Goal: Information Seeking & Learning: Learn about a topic

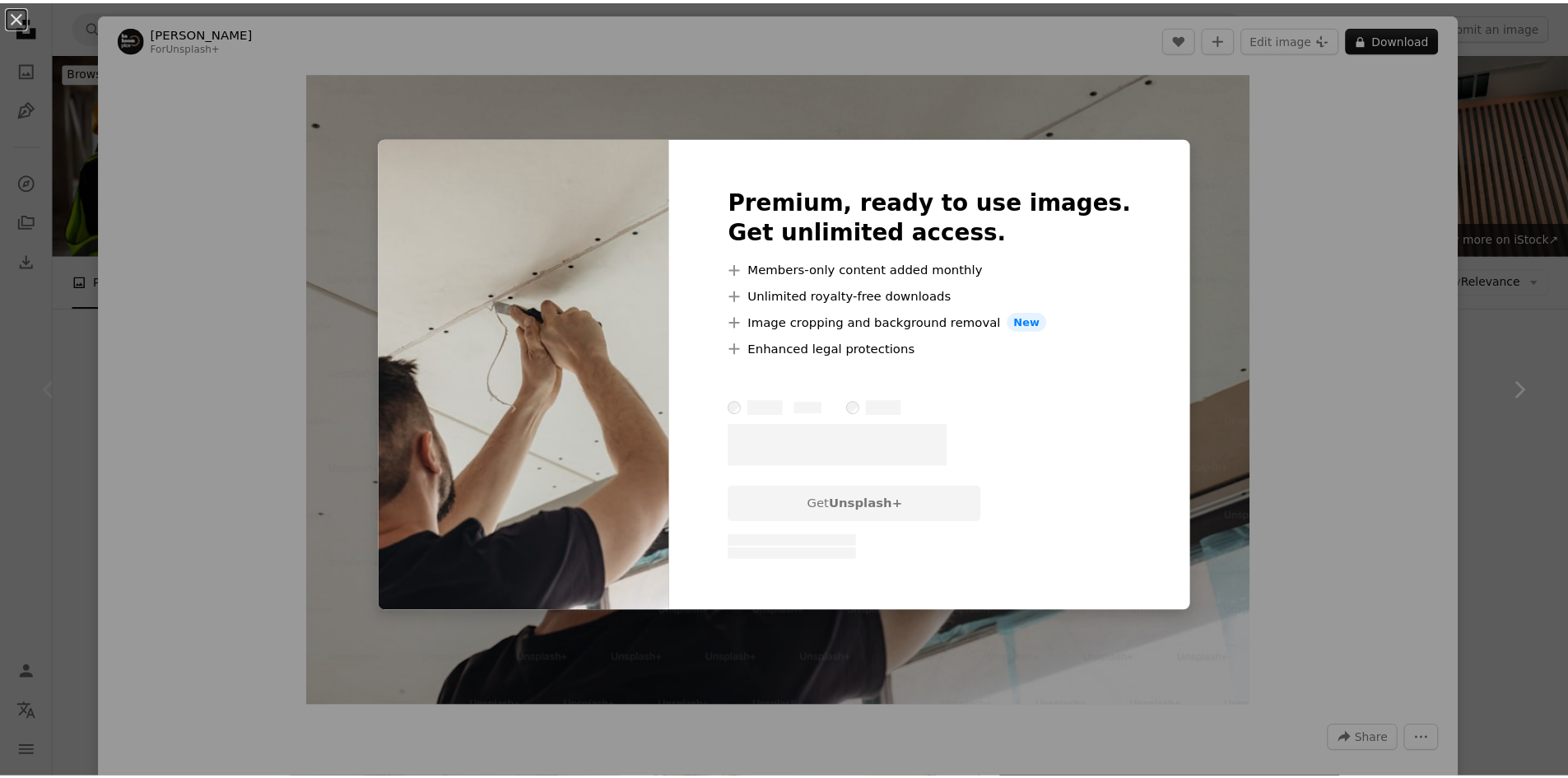
scroll to position [242, 0]
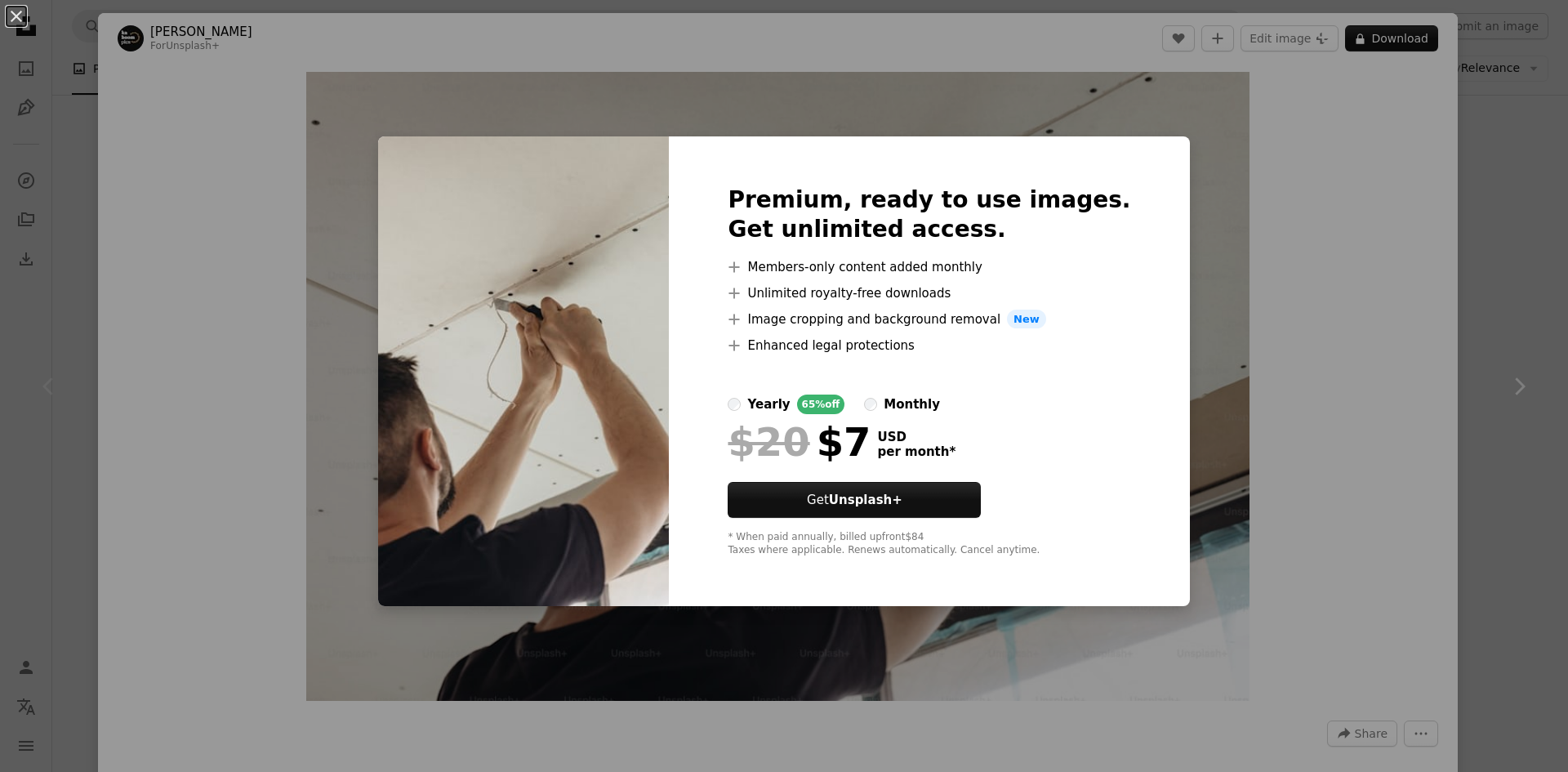
click at [1181, 290] on div "An X shape Premium, ready to use images. Get unlimited access. A plus sign Memb…" at bounding box center [784, 386] width 1568 height 772
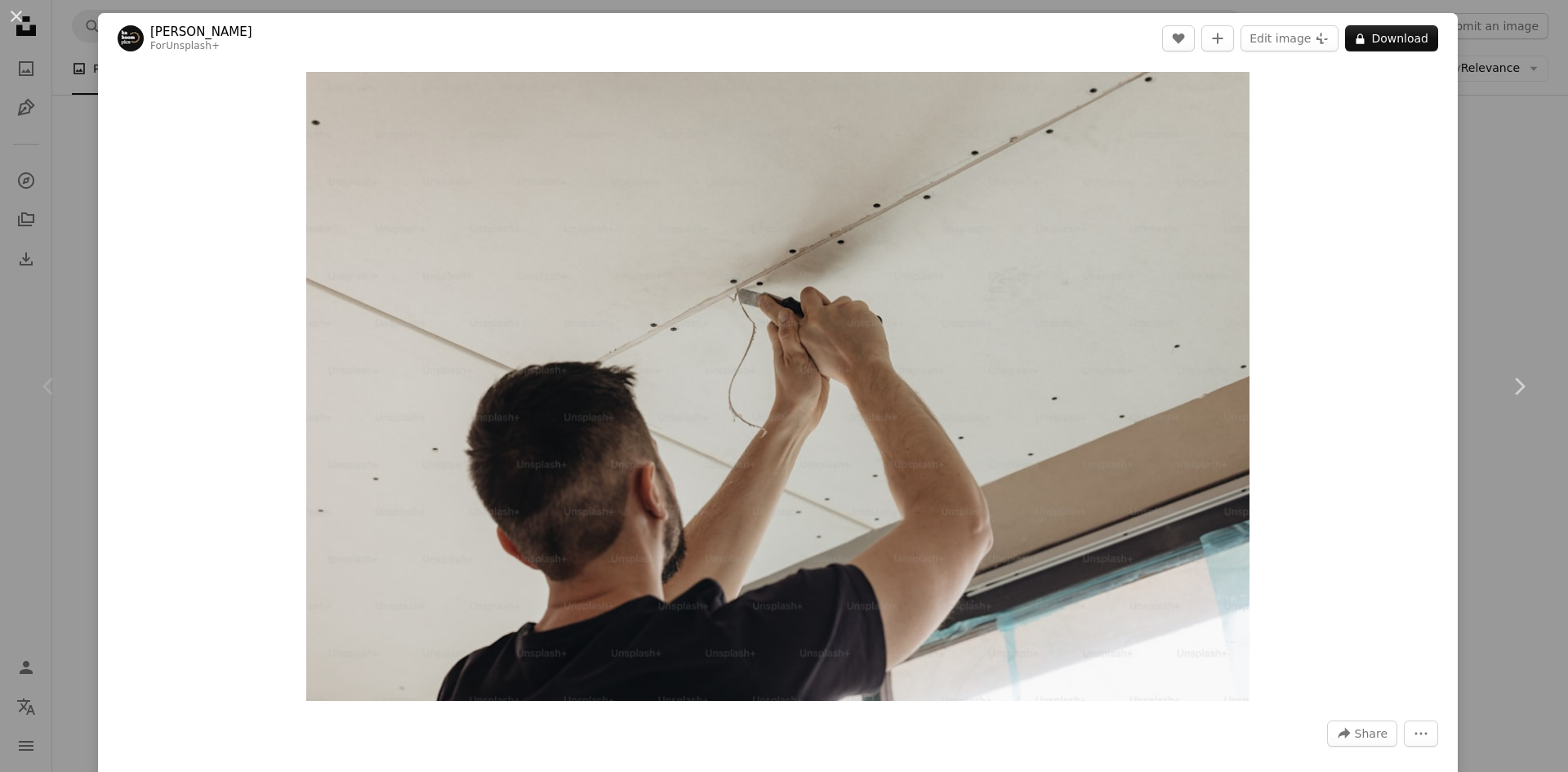
click at [1444, 65] on div "Zoom in" at bounding box center [777, 386] width 1360 height 646
click at [1477, 73] on div "An X shape Chevron left Chevron right [PERSON_NAME] For Unsplash+ A heart A plu…" at bounding box center [784, 386] width 1568 height 772
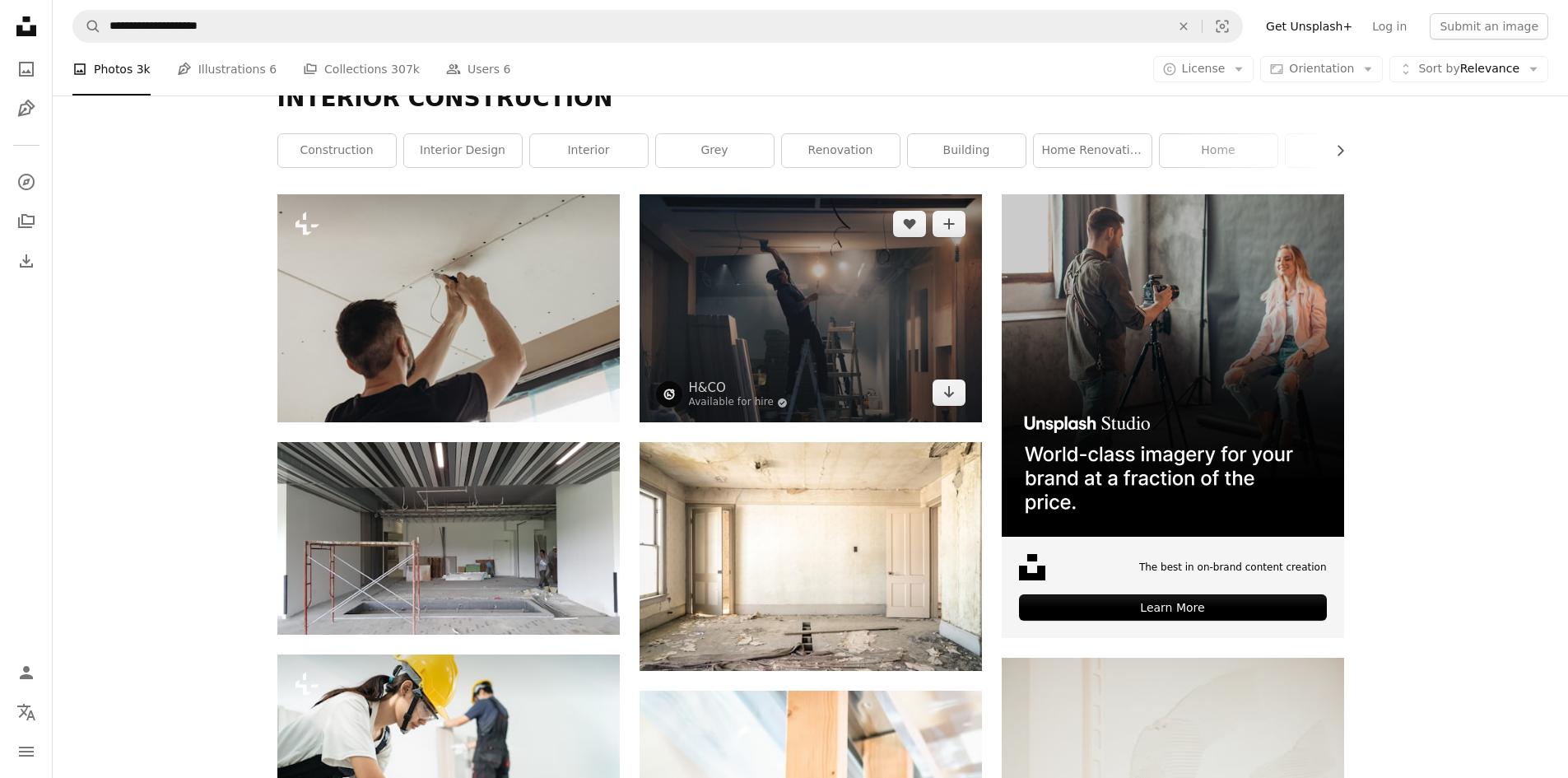
click at [806, 329] on img at bounding box center [810, 308] width 342 height 228
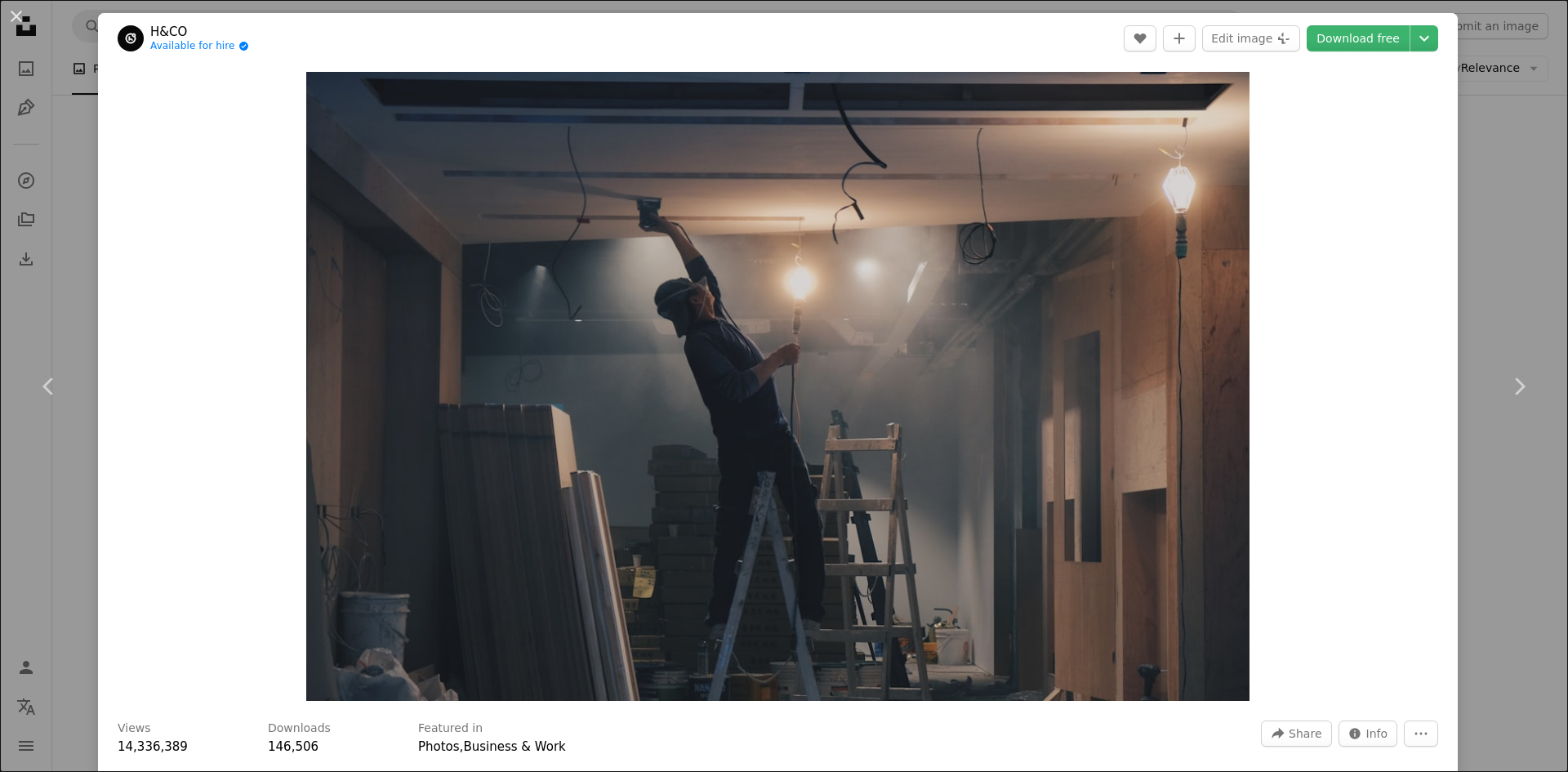
click at [1478, 239] on div "An X shape Chevron left Chevron right H&CO Available for hire A checkmark insid…" at bounding box center [784, 386] width 1568 height 772
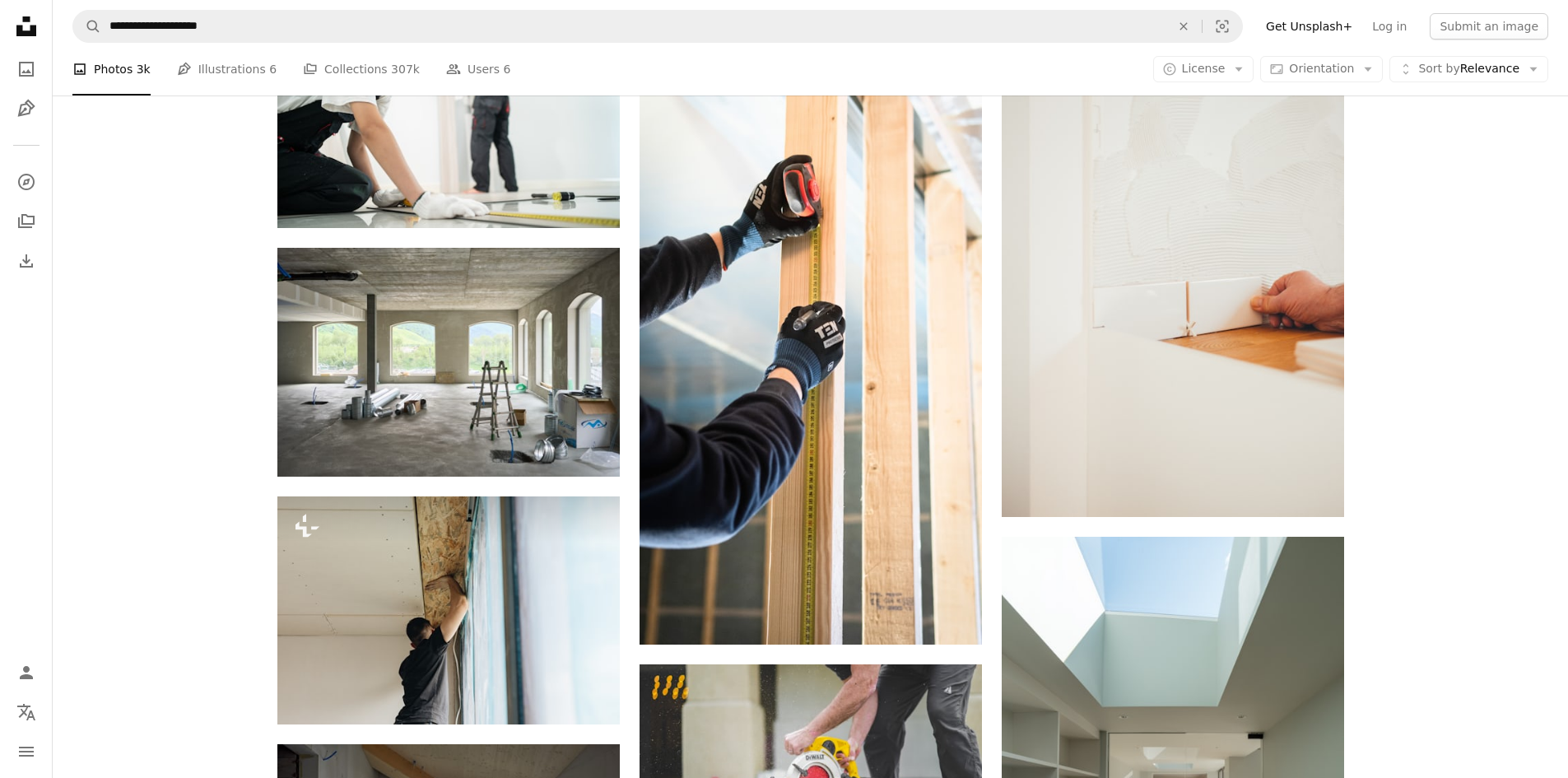
scroll to position [896, 0]
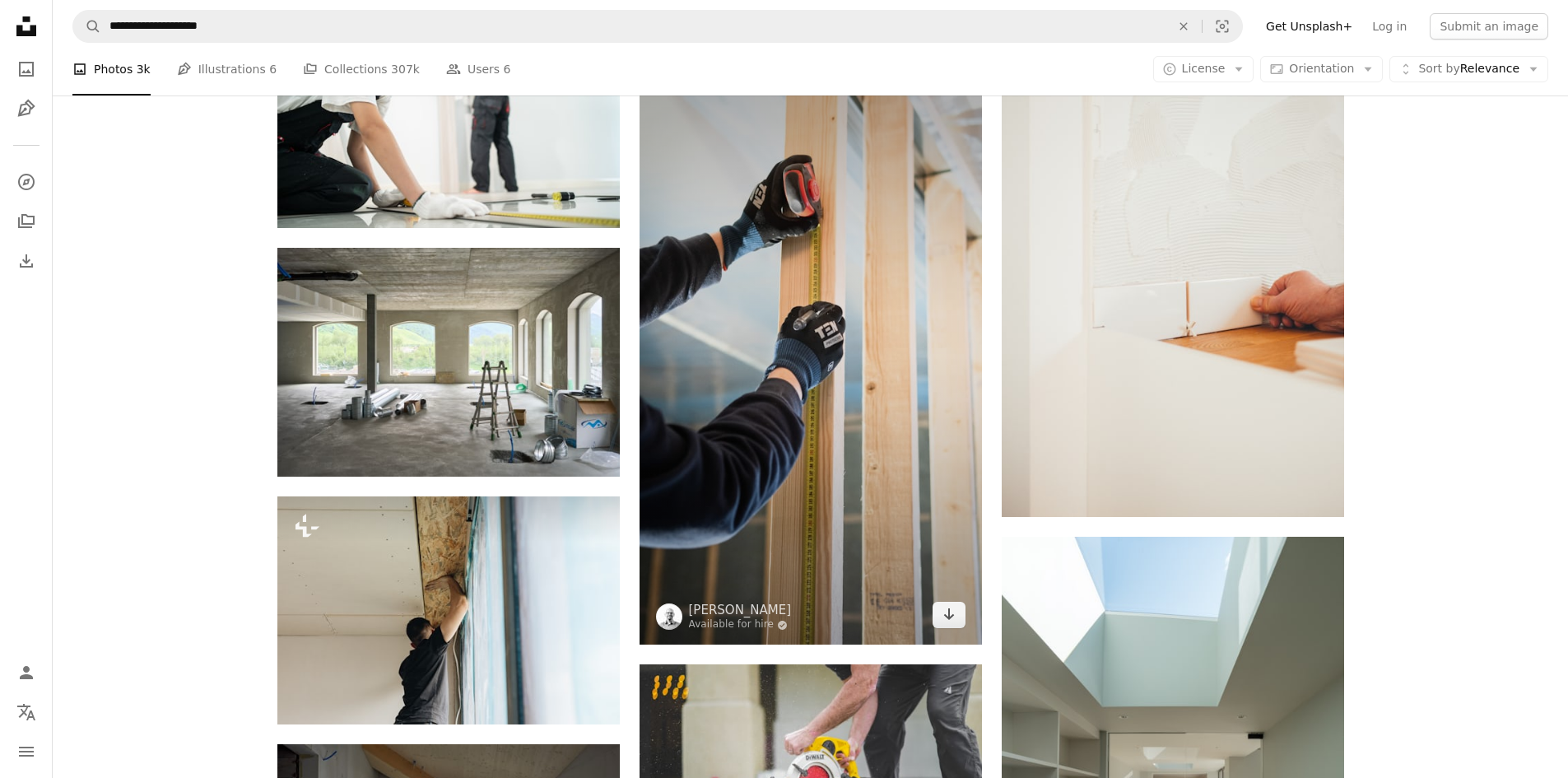
drag, startPoint x: 823, startPoint y: 316, endPoint x: 850, endPoint y: 252, distance: 69.5
click at [850, 252] on img at bounding box center [810, 340] width 342 height 609
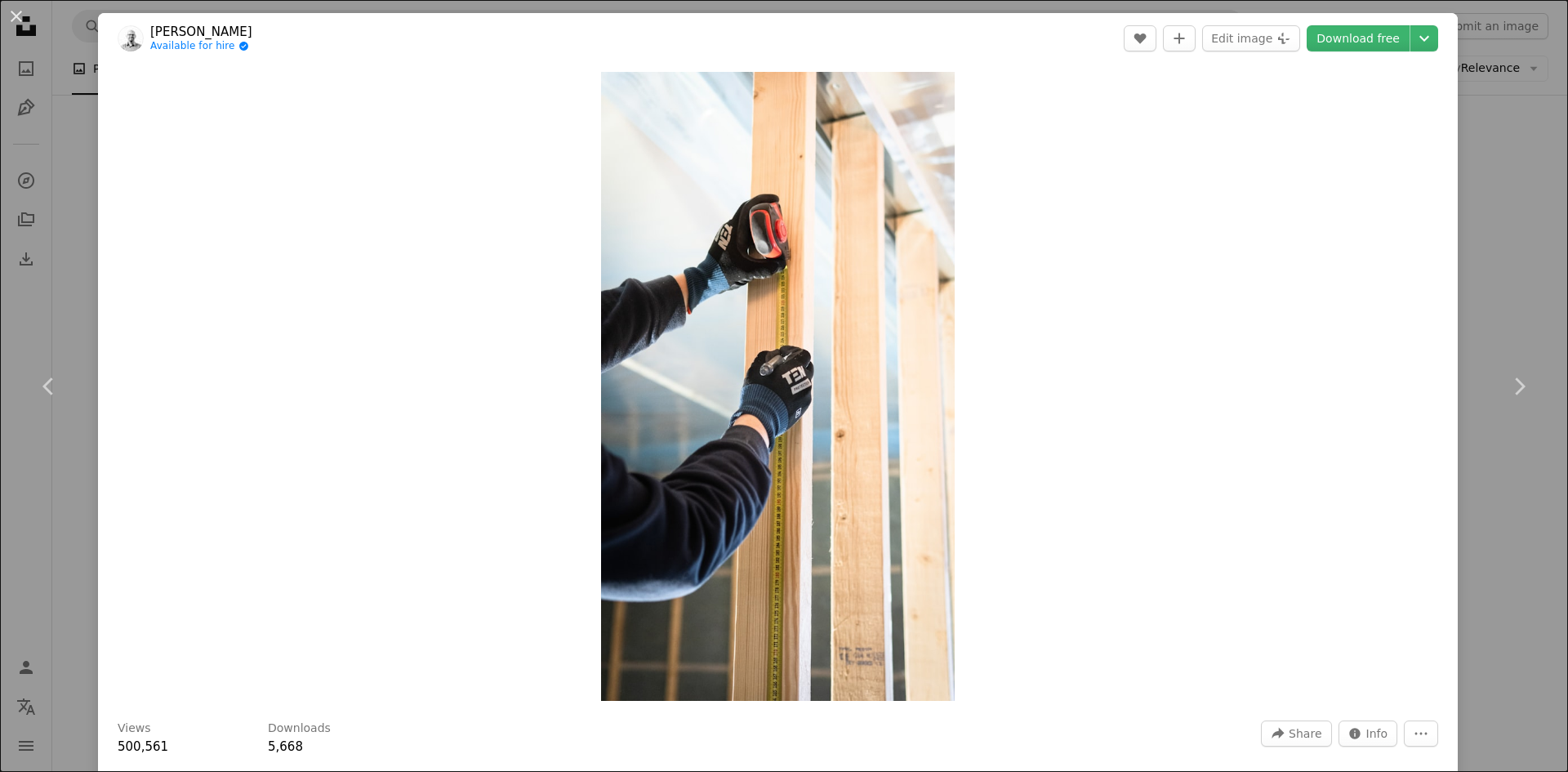
click at [1516, 271] on div "An X shape Chevron left Chevron right [PERSON_NAME] Available for hire A checkm…" at bounding box center [784, 386] width 1568 height 772
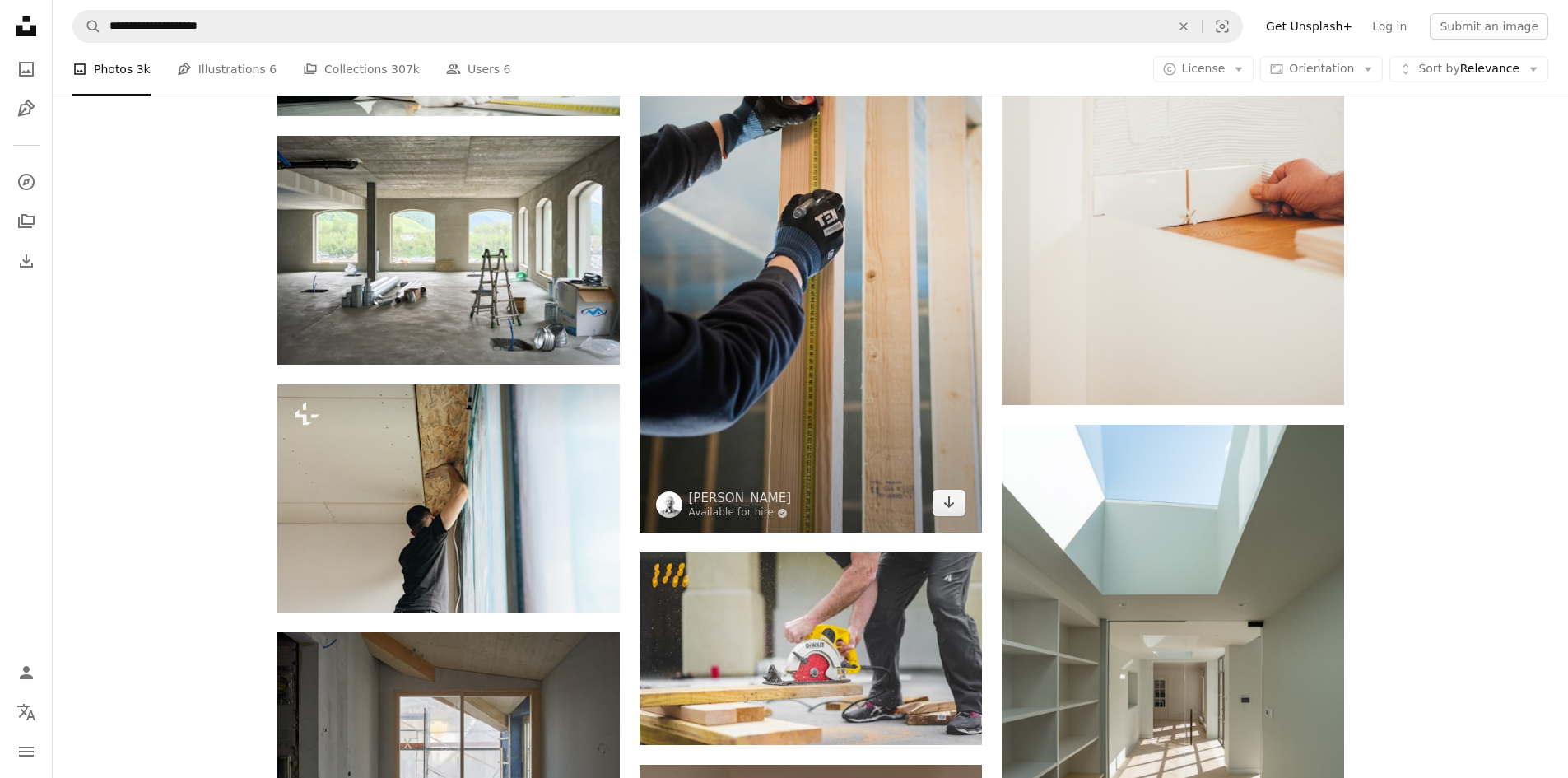
scroll to position [1009, 0]
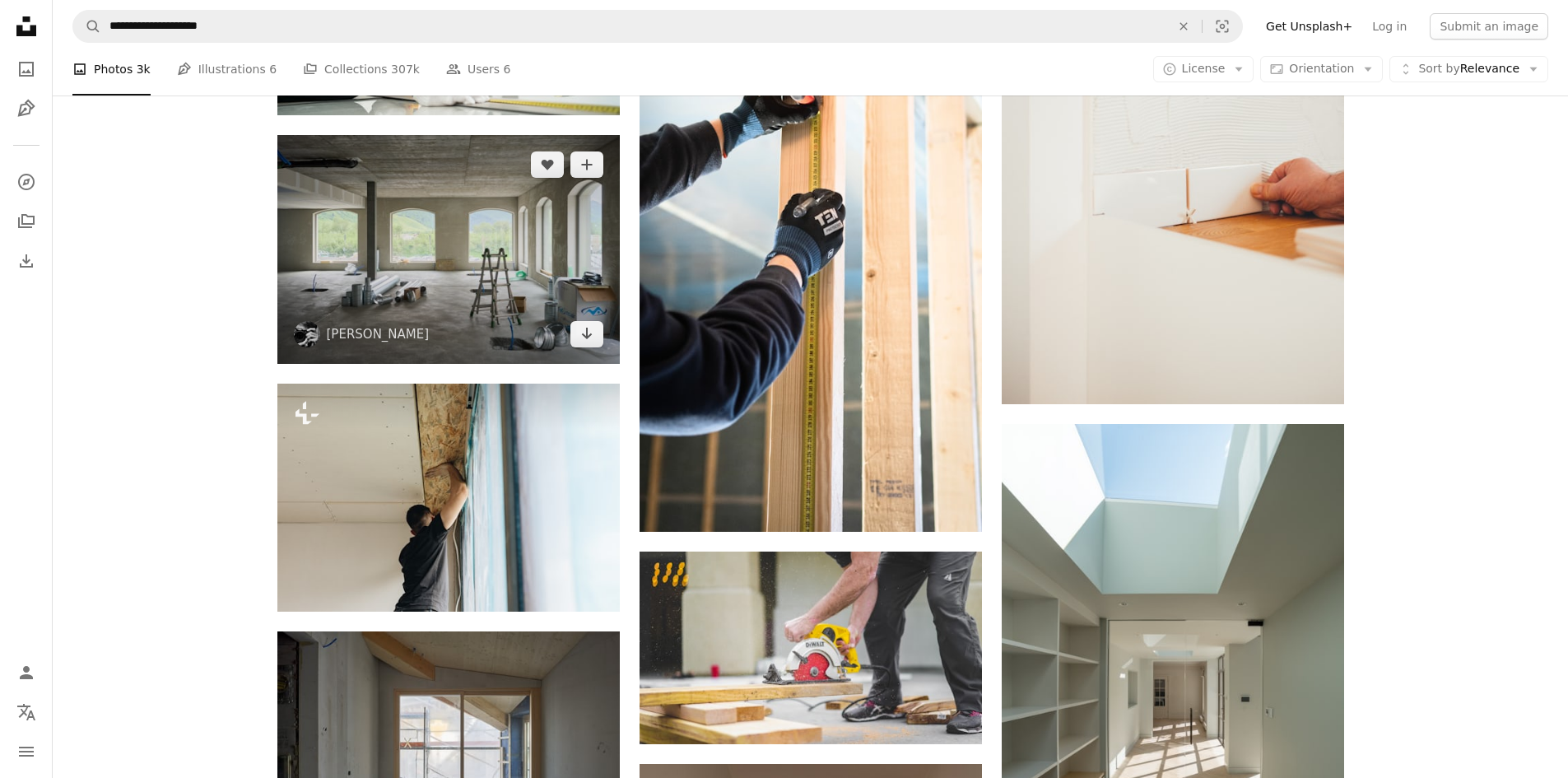
click at [492, 242] on img at bounding box center [448, 250] width 342 height 229
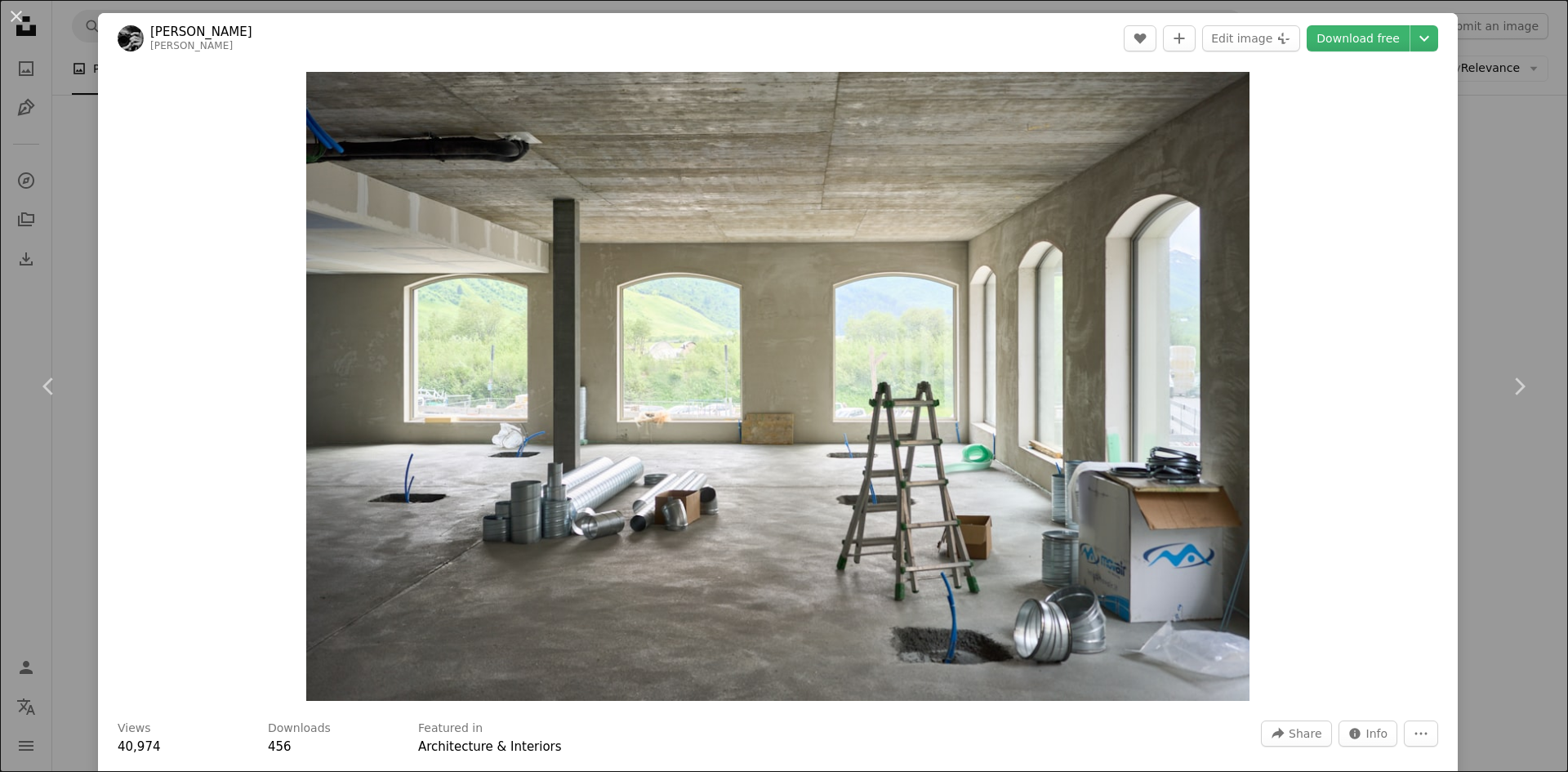
click at [1481, 221] on div "An X shape Chevron left Chevron right [PERSON_NAME] steffen_l A heart A plus si…" at bounding box center [784, 386] width 1568 height 772
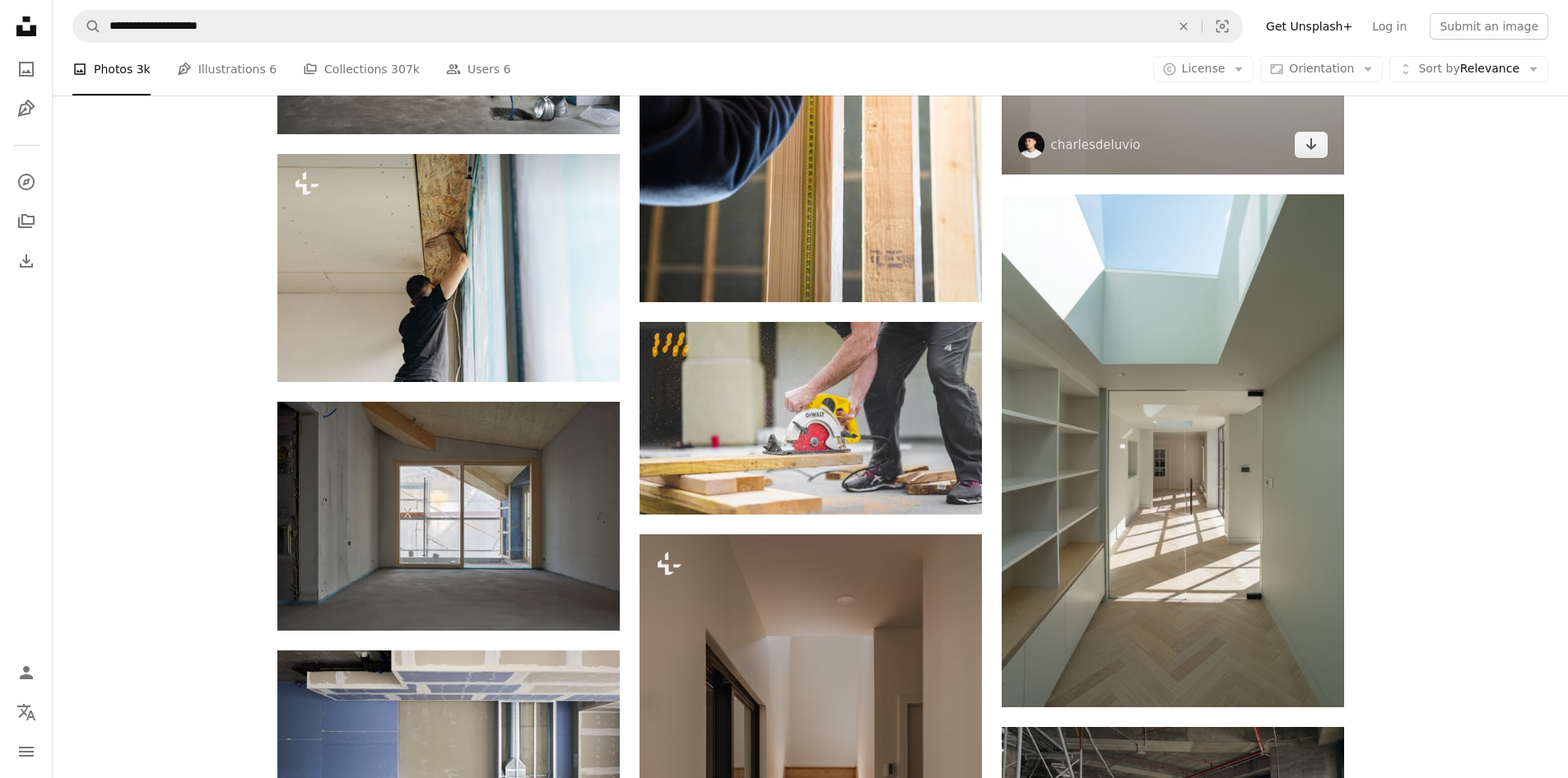
scroll to position [1240, 0]
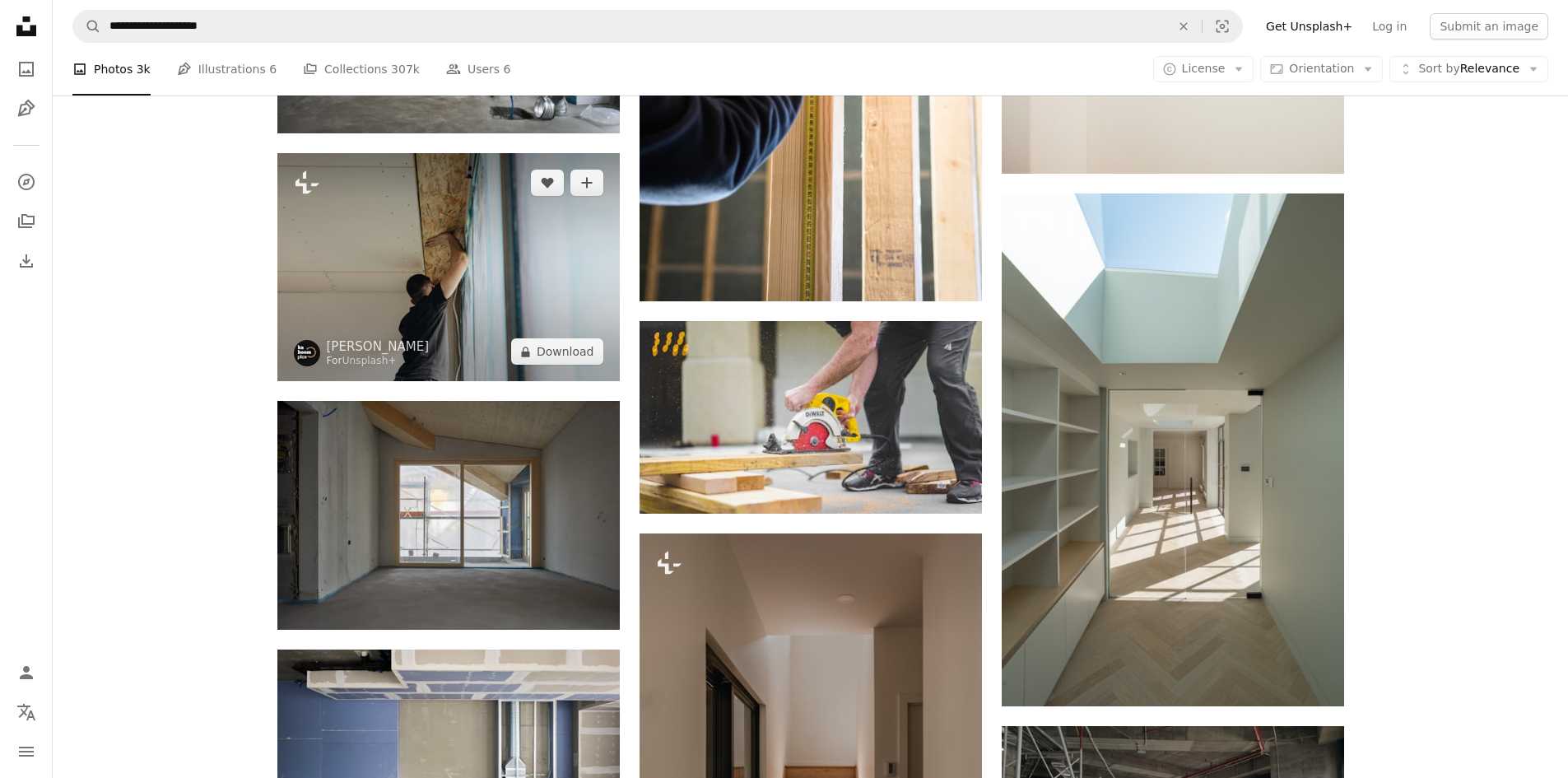
drag, startPoint x: 449, startPoint y: 238, endPoint x: 403, endPoint y: 256, distance: 49.4
click at [403, 256] on img at bounding box center [448, 266] width 342 height 228
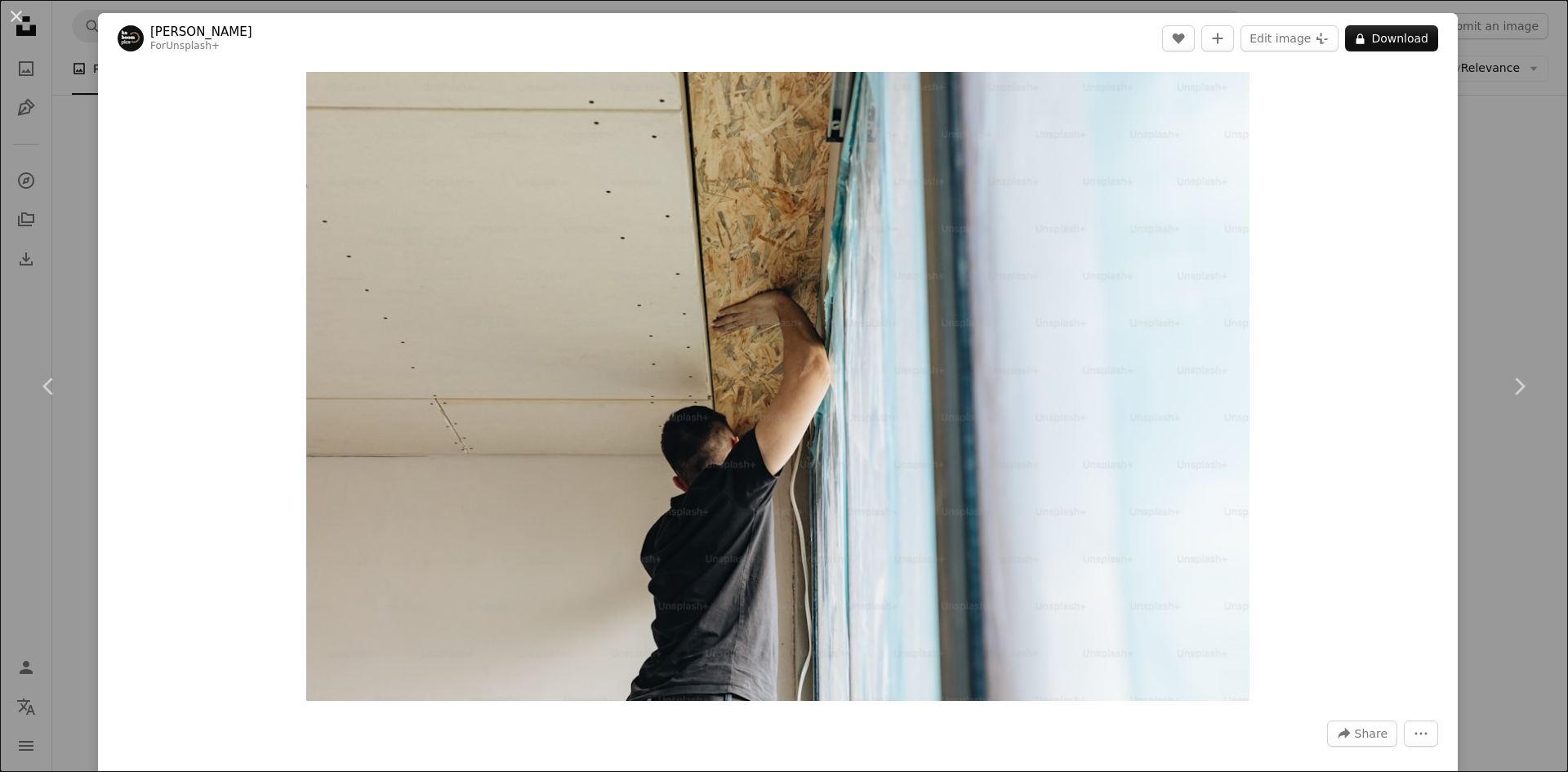
click at [1523, 225] on div "An X shape Chevron left Chevron right [PERSON_NAME] For Unsplash+ A heart A plu…" at bounding box center [784, 386] width 1568 height 772
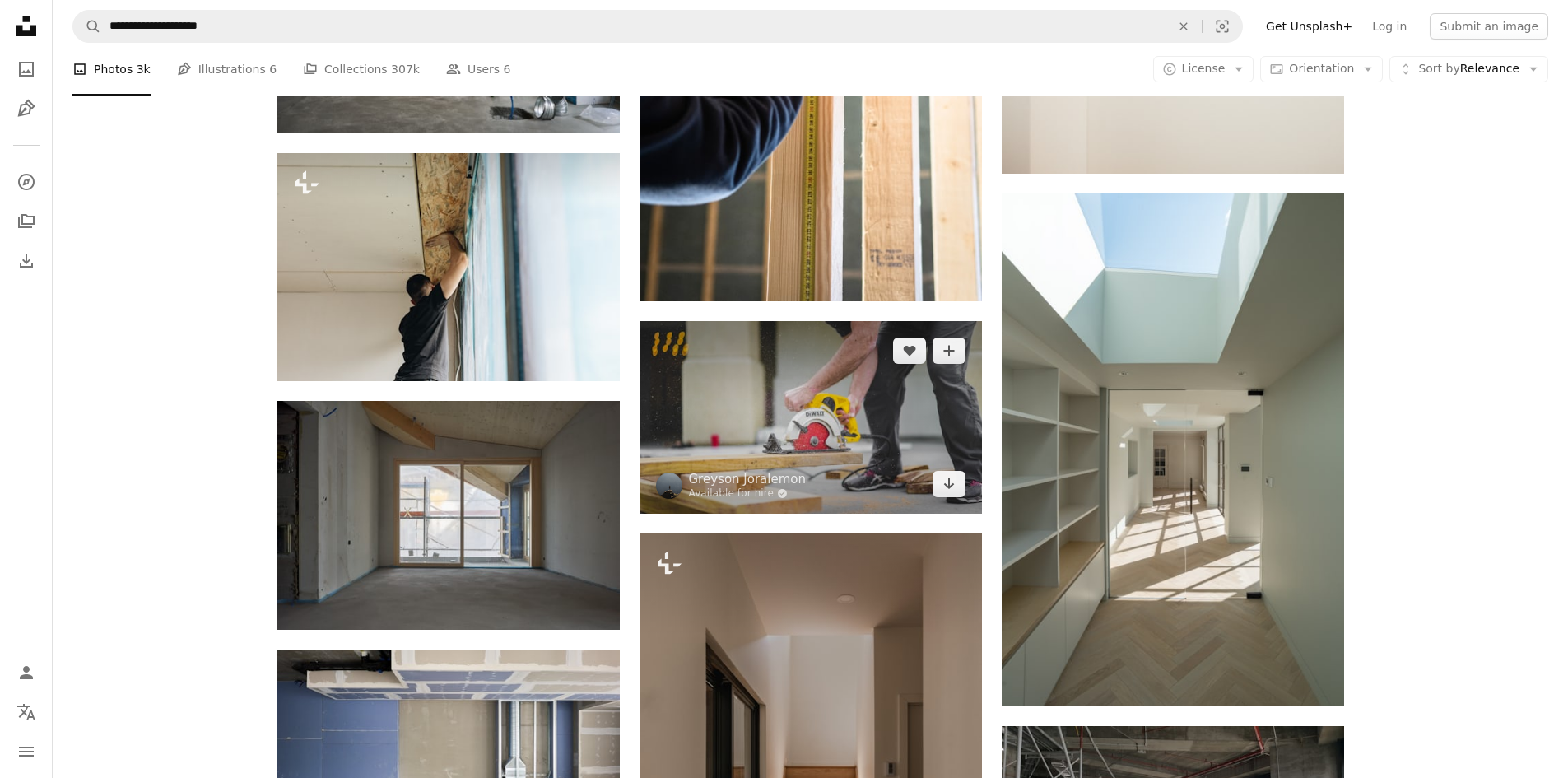
click at [838, 407] on img at bounding box center [810, 417] width 342 height 193
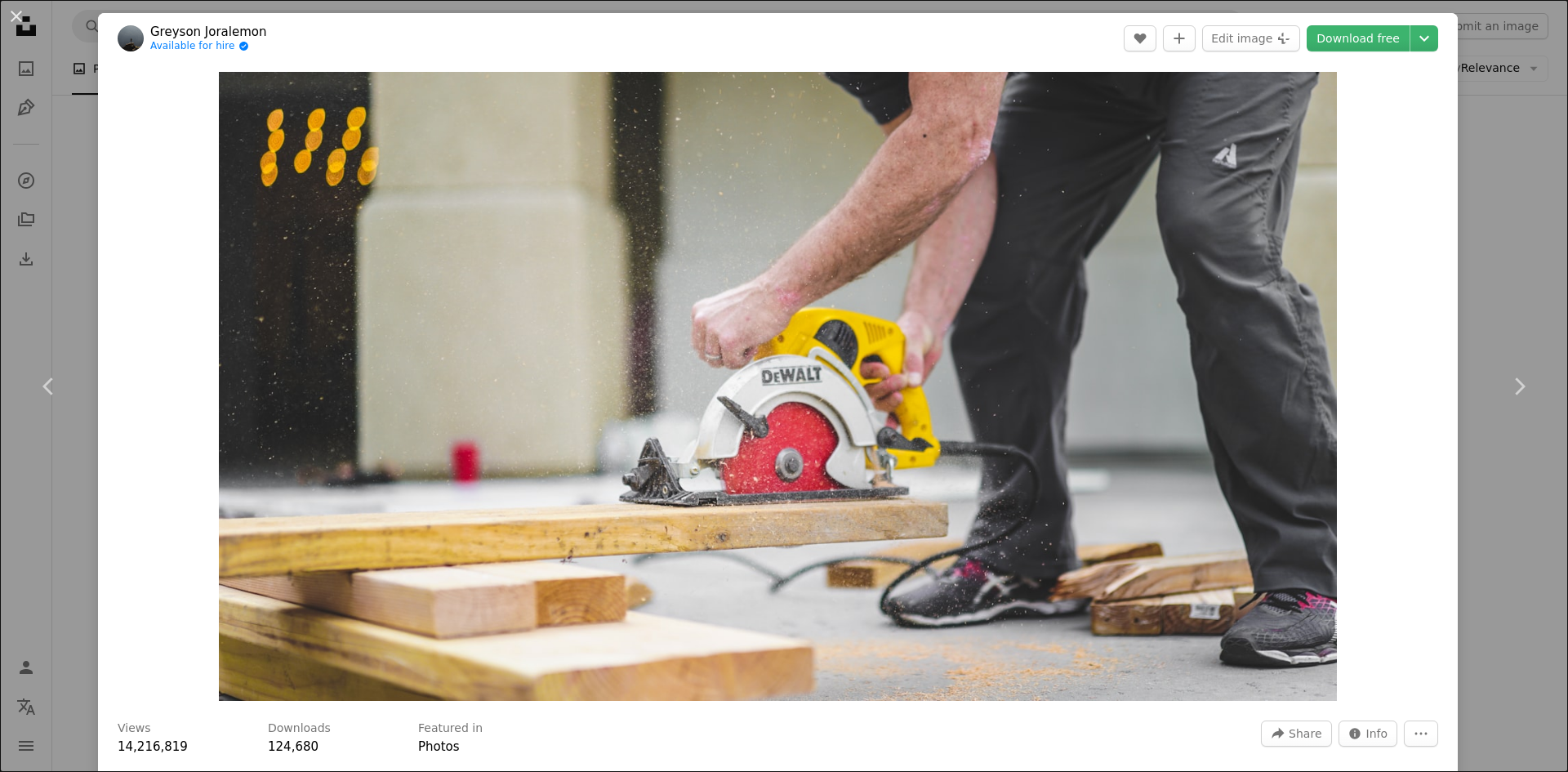
click at [1501, 243] on div "An X shape Chevron left Chevron right [PERSON_NAME] Available for hire A checkm…" at bounding box center [784, 386] width 1568 height 772
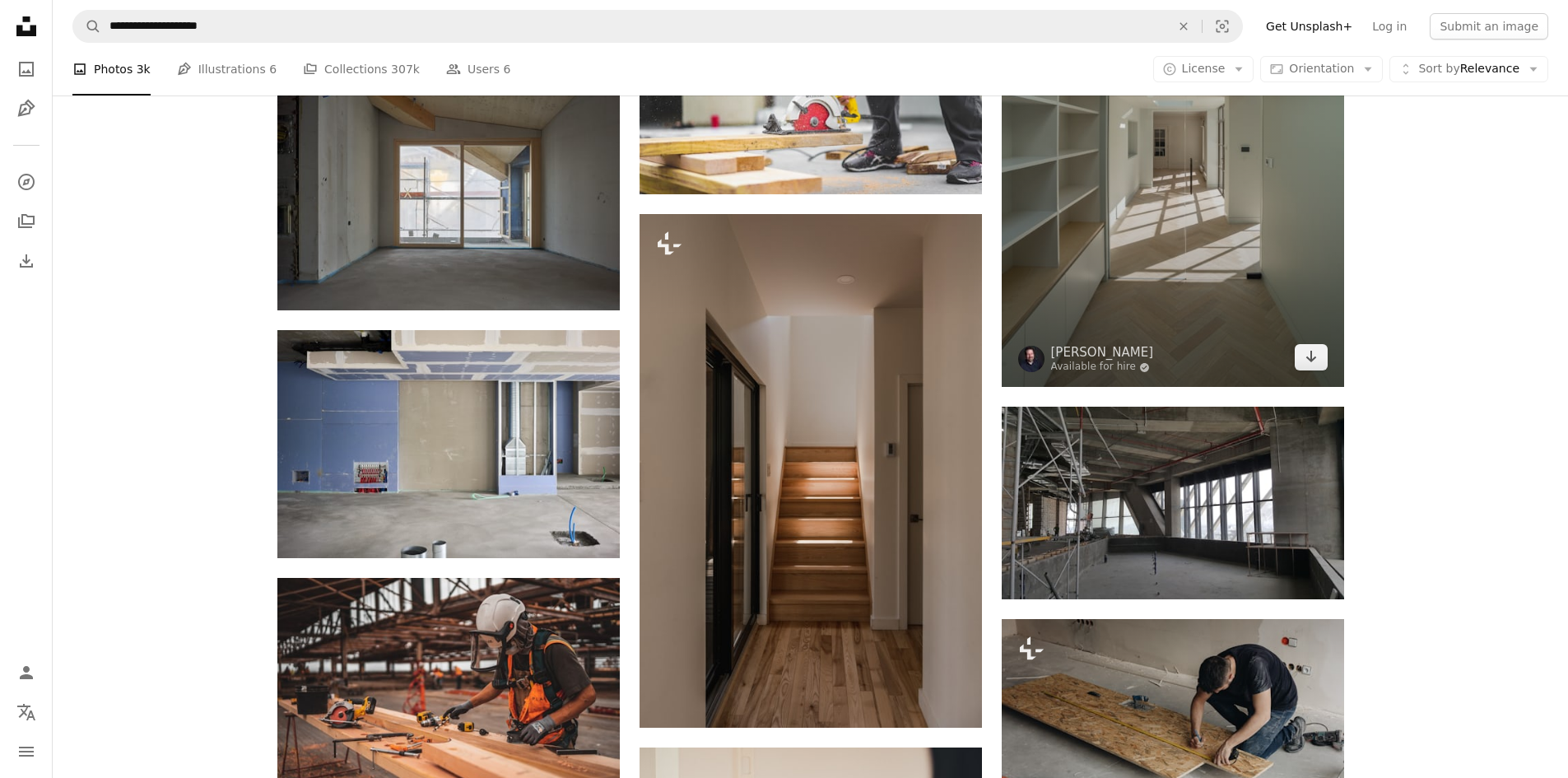
scroll to position [1560, 0]
click at [1162, 224] on img at bounding box center [1172, 129] width 342 height 513
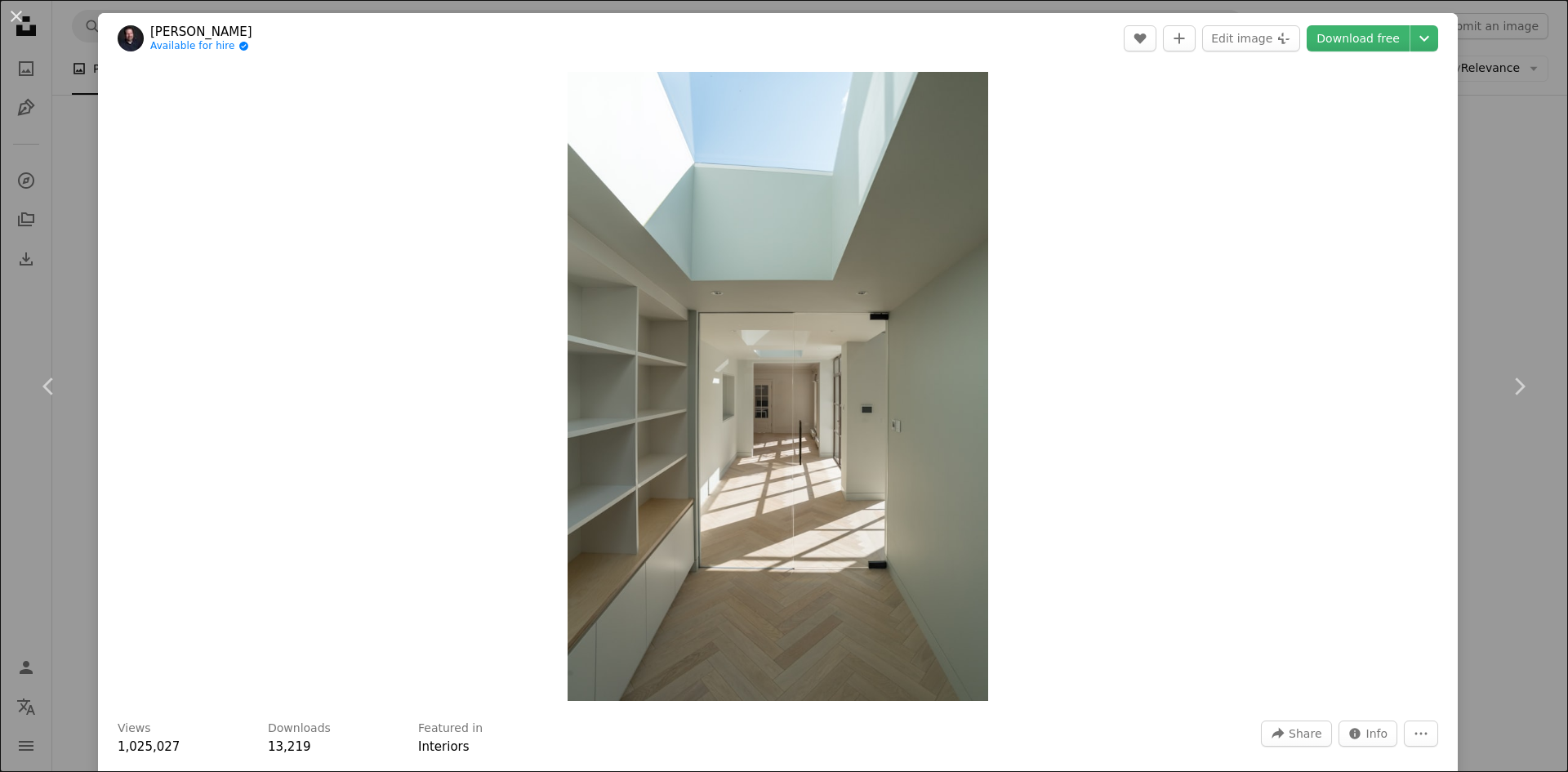
click at [1506, 262] on div "An X shape Chevron left Chevron right [PERSON_NAME] Available for hire A checkm…" at bounding box center [784, 386] width 1568 height 772
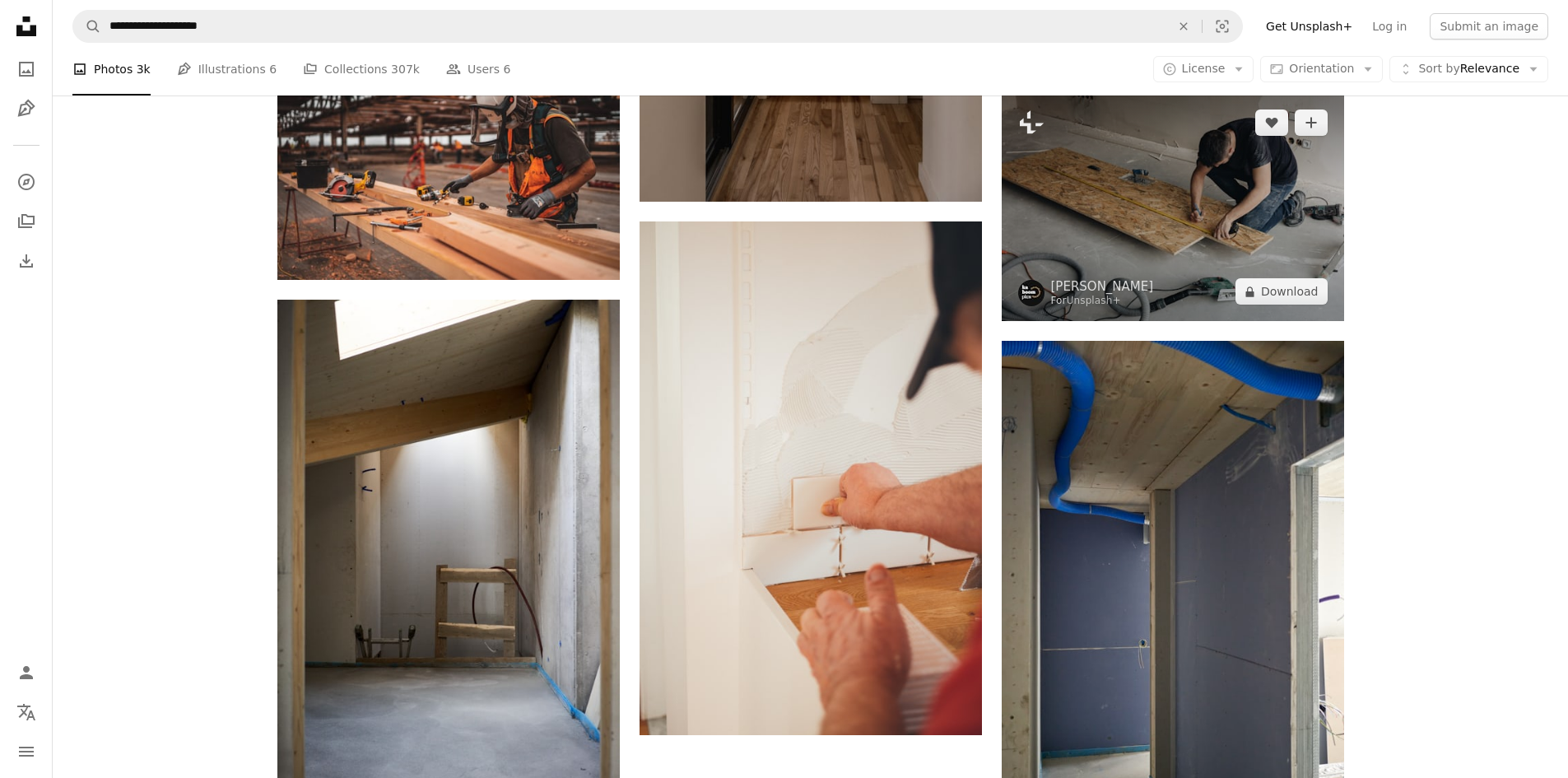
scroll to position [2070, 0]
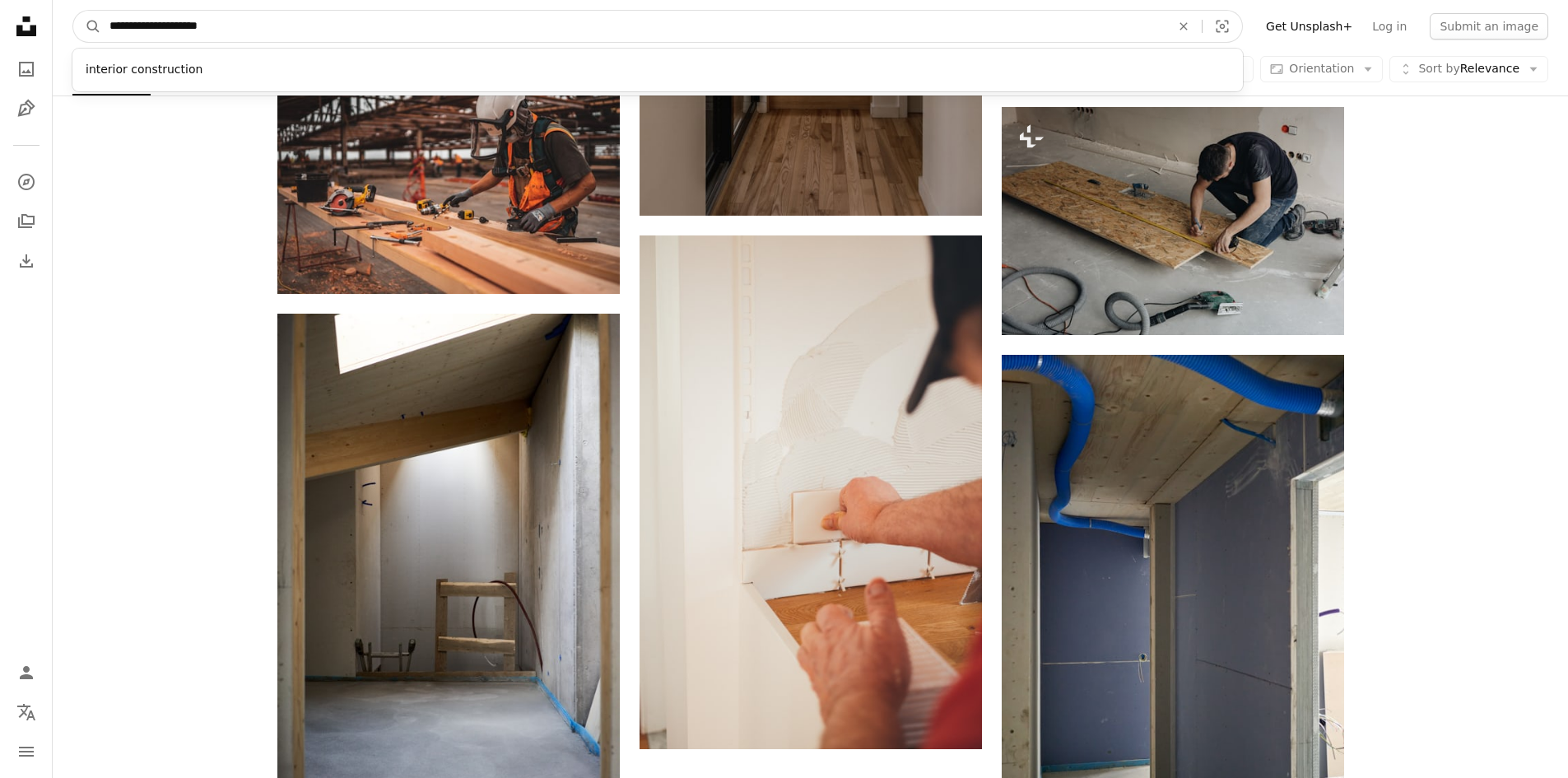
drag, startPoint x: 363, startPoint y: 29, endPoint x: 0, endPoint y: 55, distance: 363.9
type input "**********"
click button "A magnifying glass" at bounding box center [87, 26] width 28 height 32
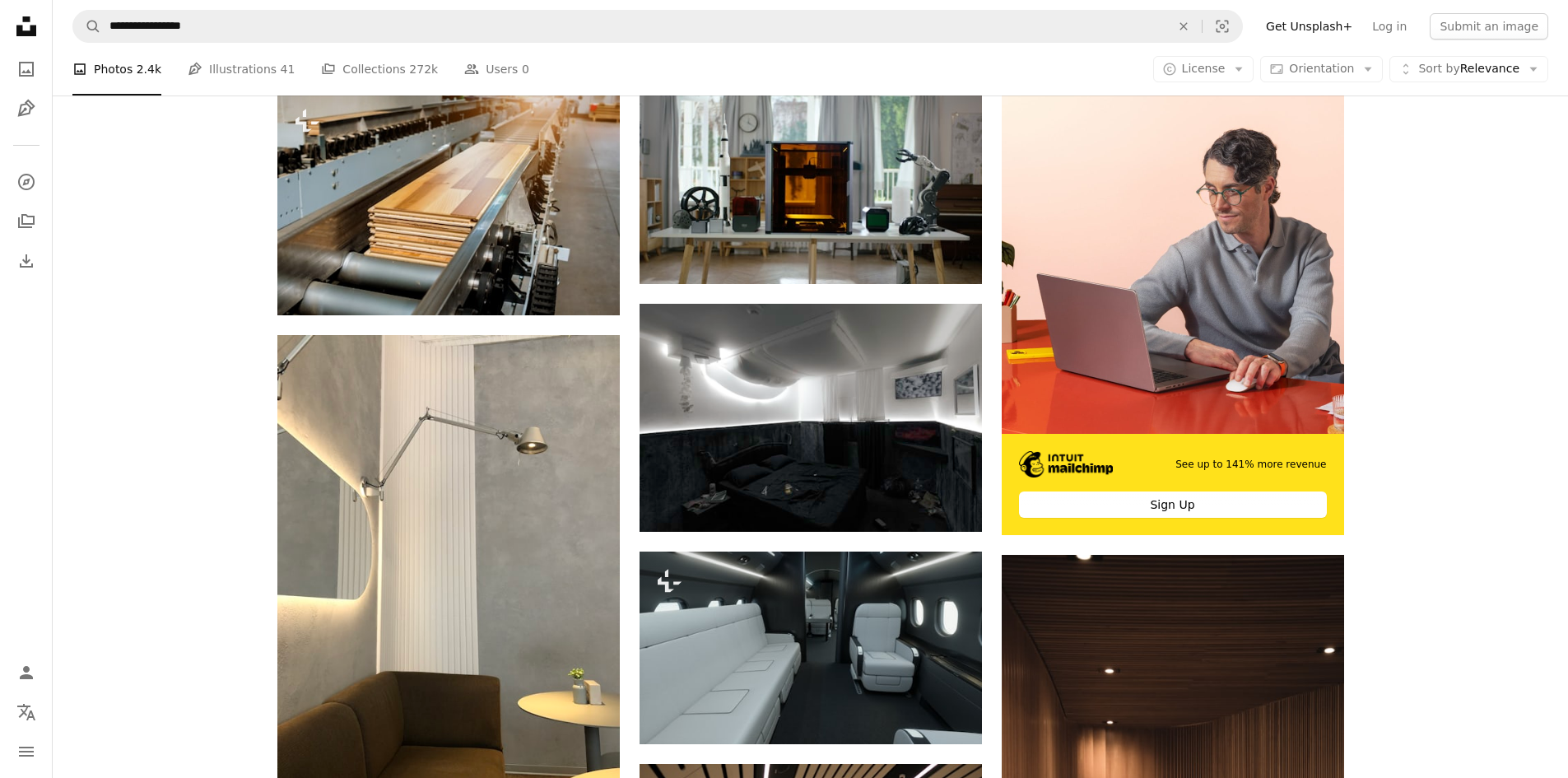
scroll to position [349, 0]
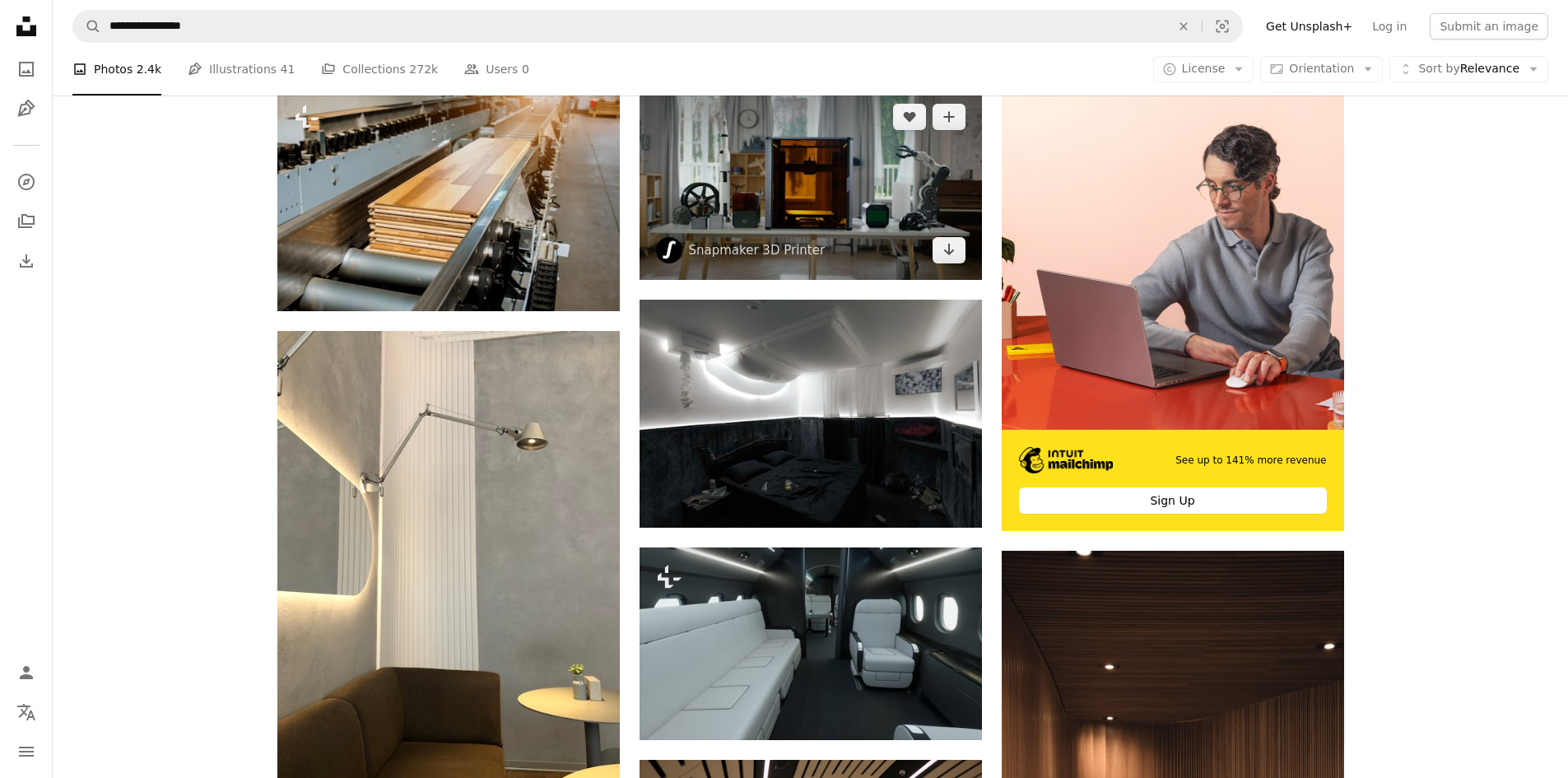
click at [751, 194] on img at bounding box center [810, 183] width 342 height 193
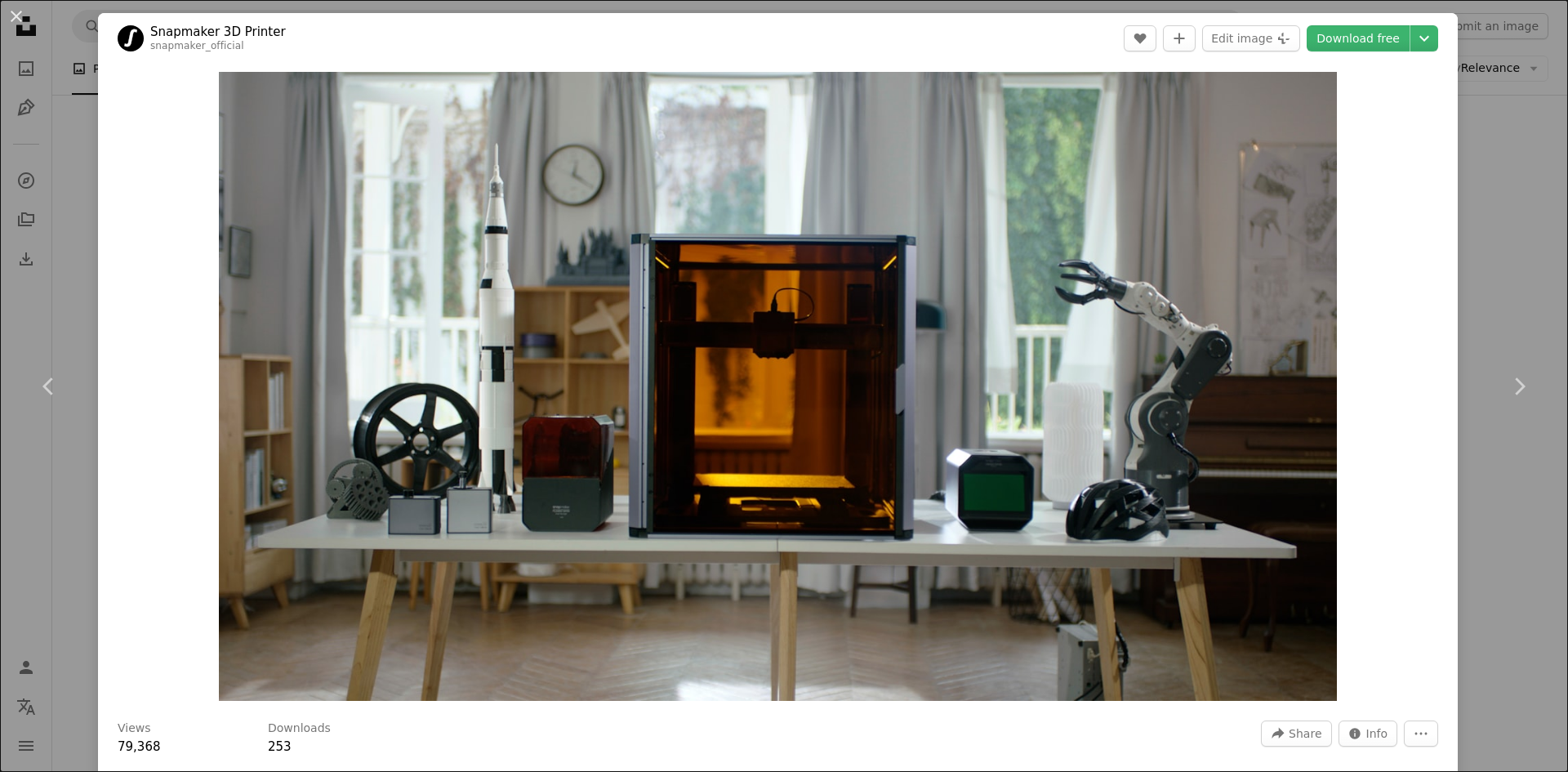
click at [1504, 278] on div "An X shape Chevron left Chevron right Snapmaker 3D Printer snapmaker_official A…" at bounding box center [784, 386] width 1568 height 772
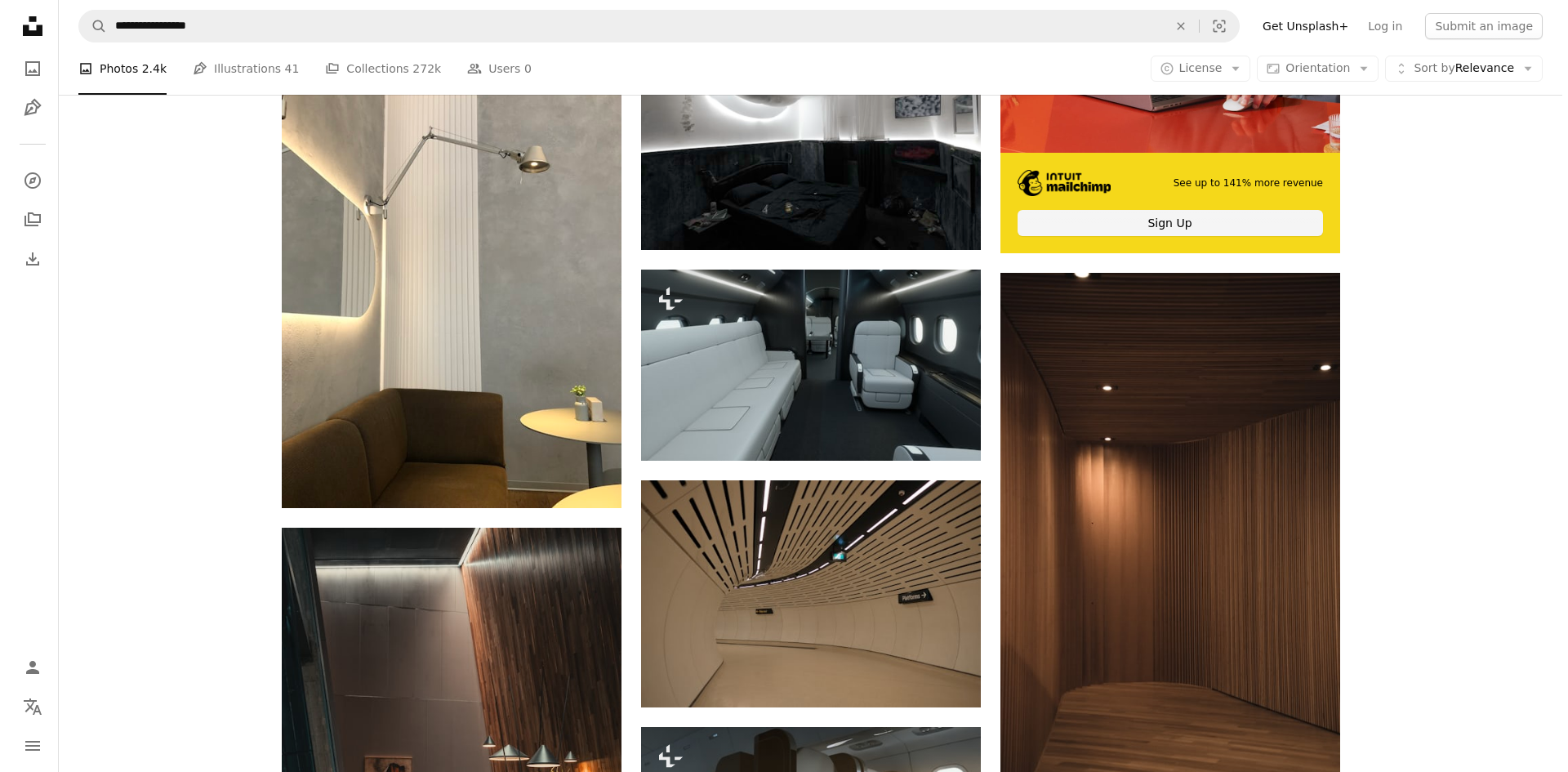
scroll to position [645, 0]
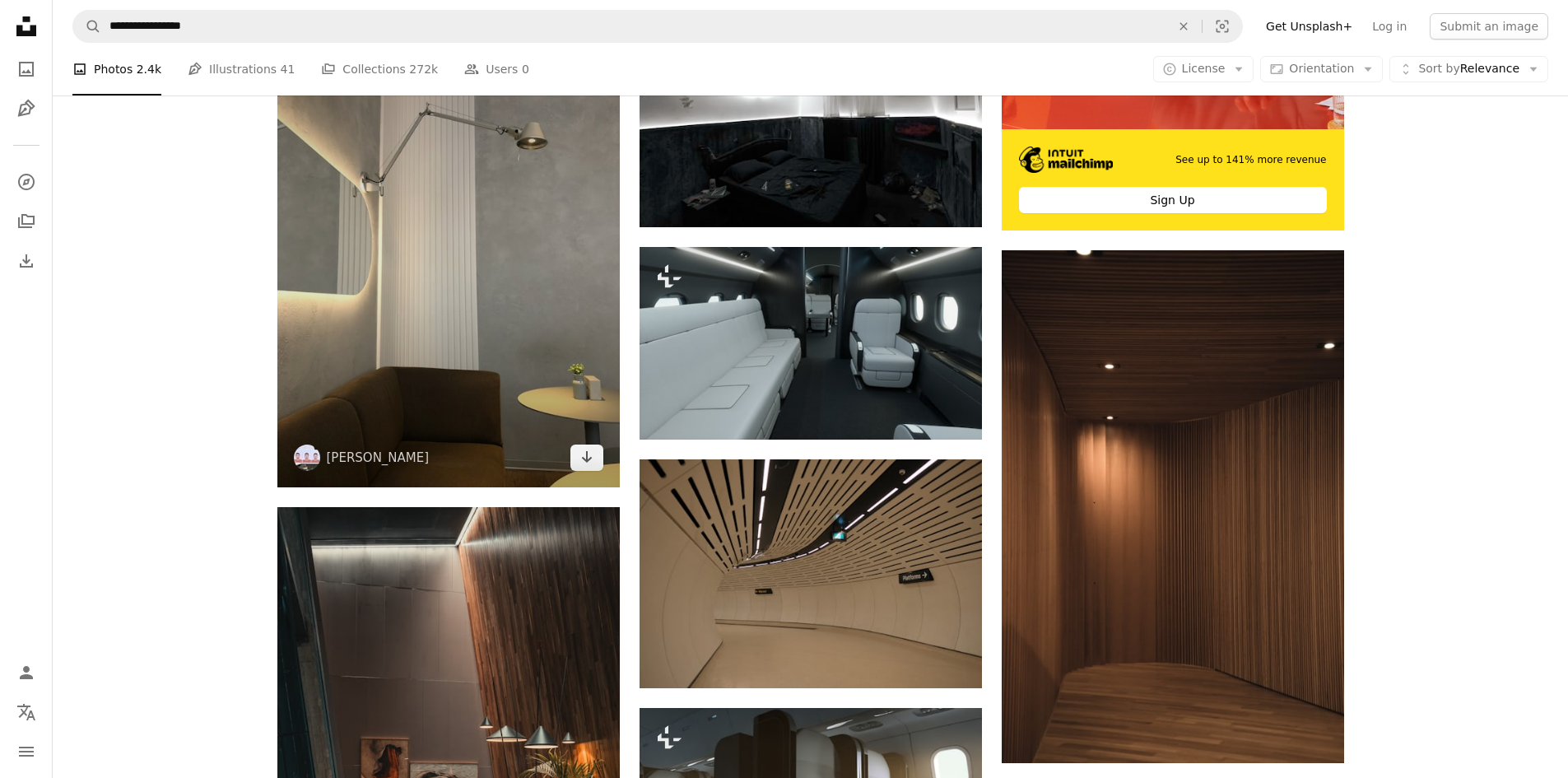
click at [508, 327] on img at bounding box center [448, 259] width 342 height 457
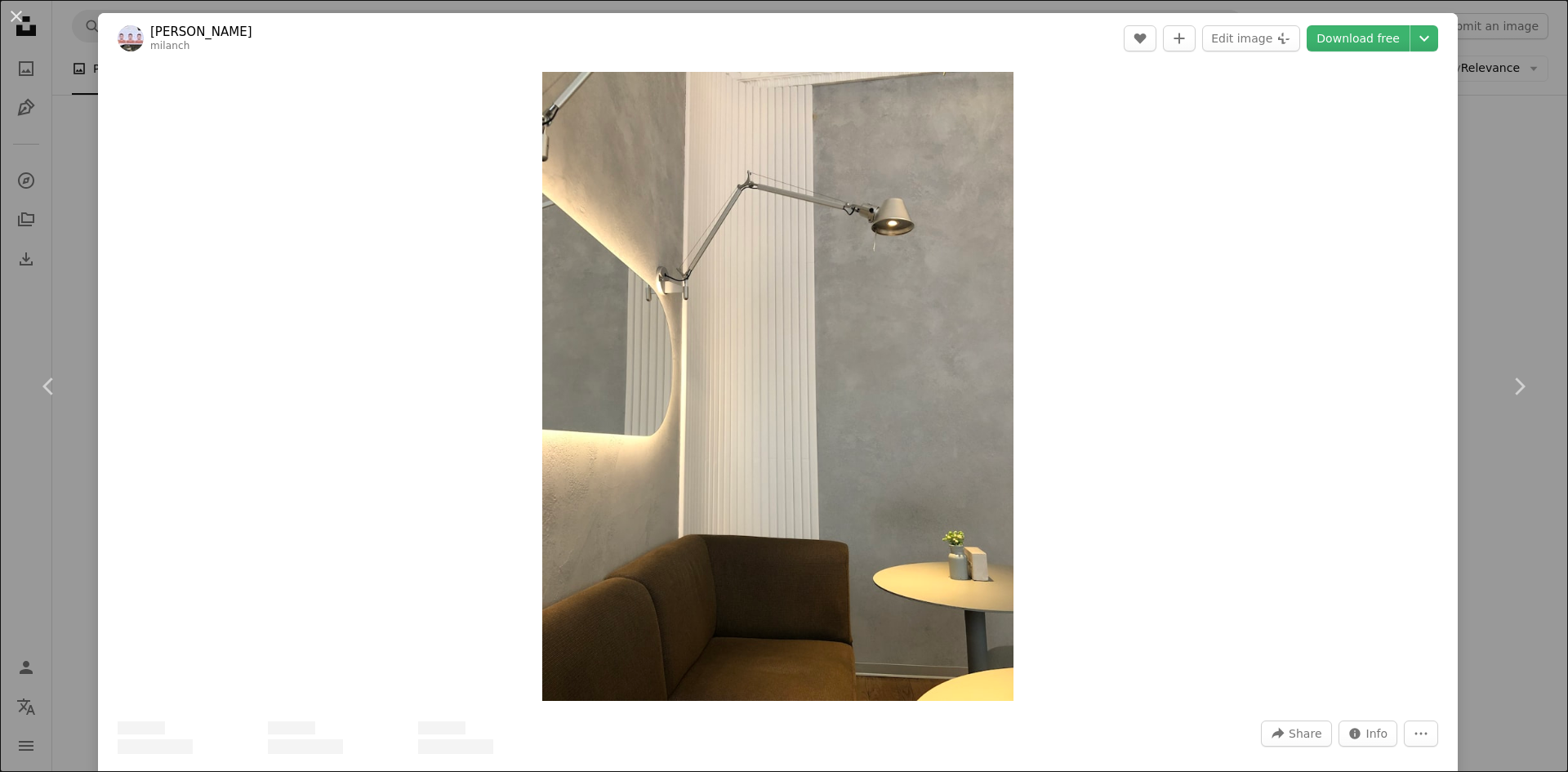
click at [504, 325] on div "Zoom in" at bounding box center [777, 386] width 1360 height 646
click at [913, 404] on img "Zoom in on this image" at bounding box center [778, 386] width 472 height 629
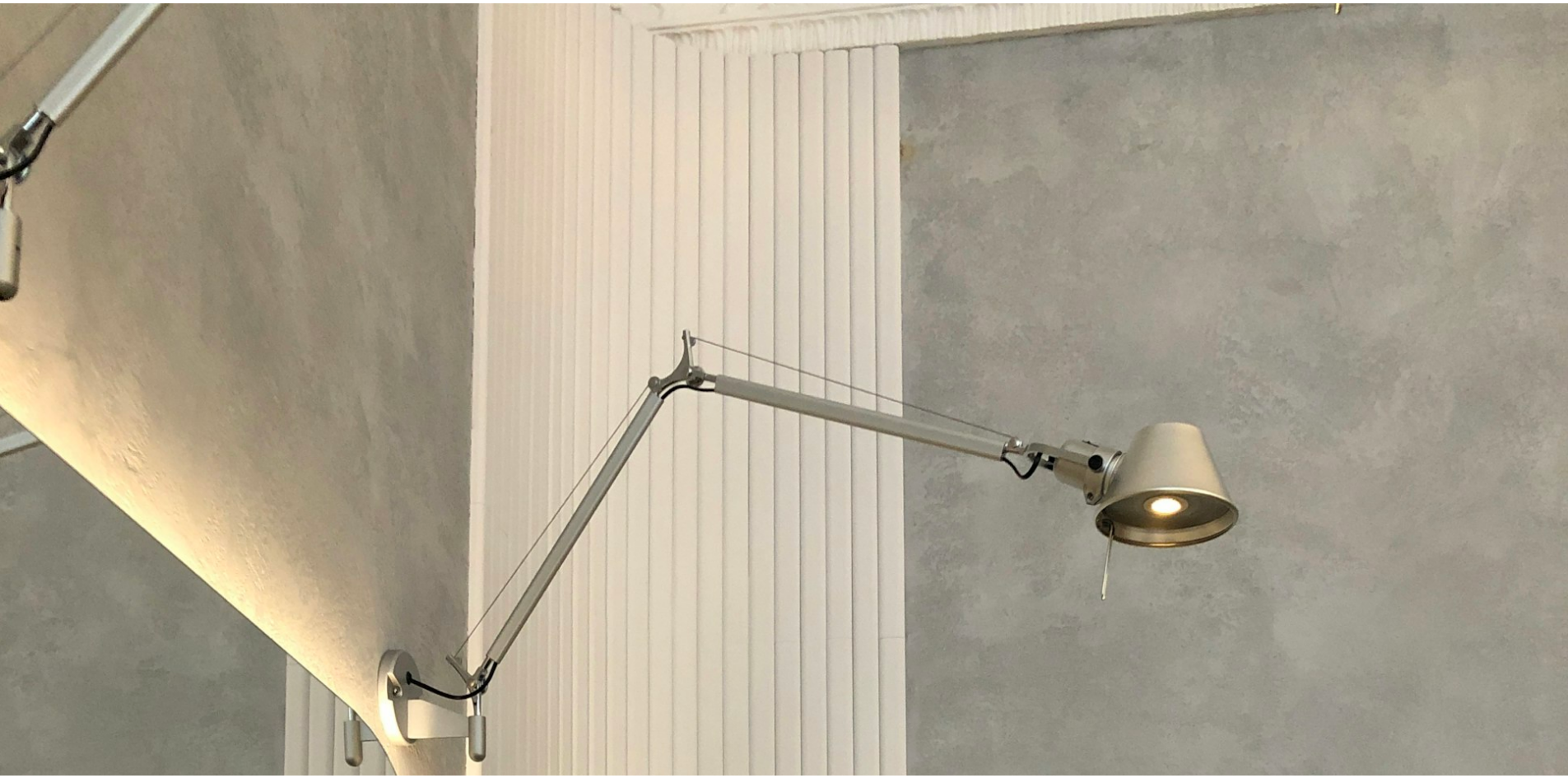
scroll to position [650, 0]
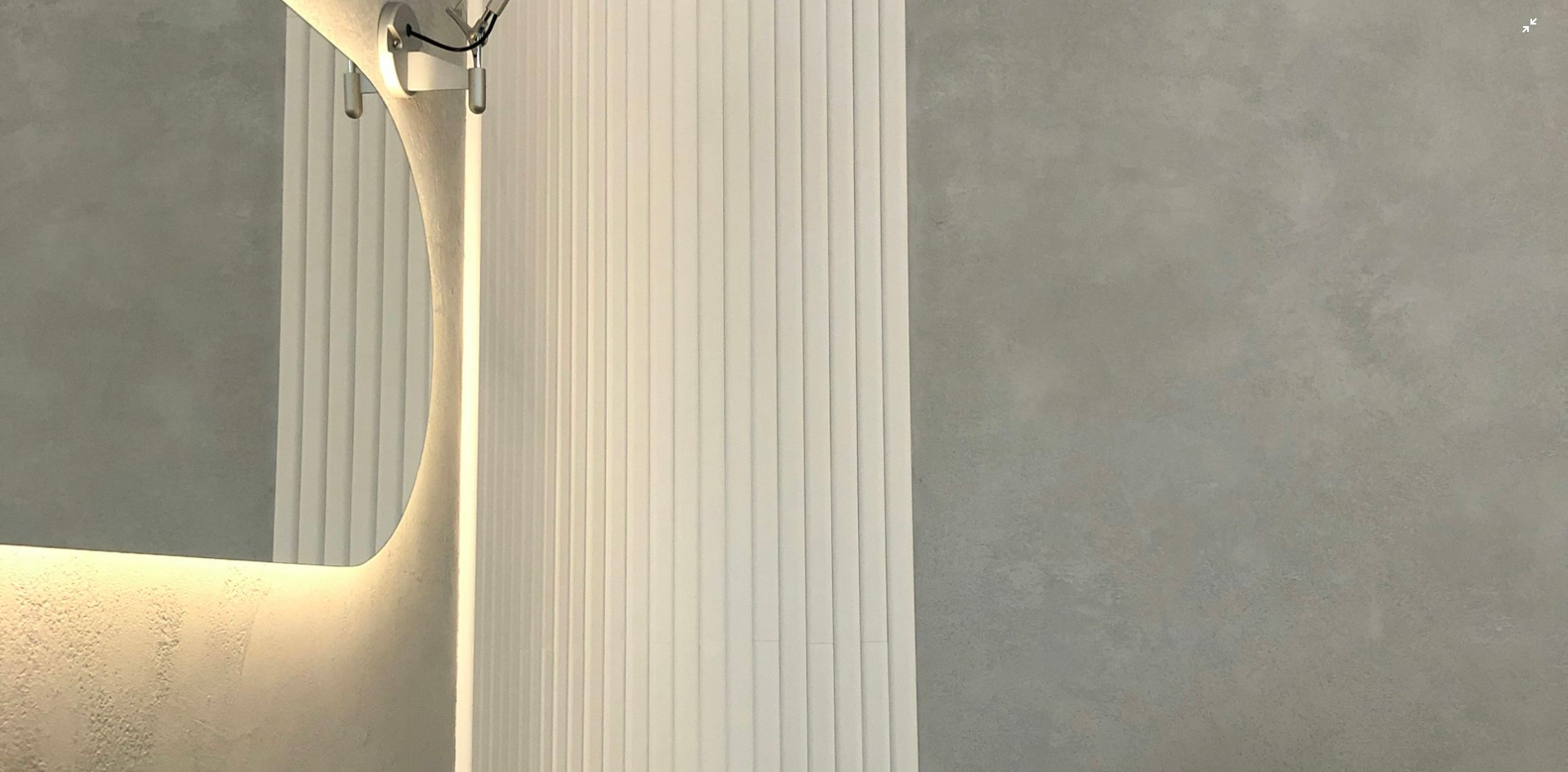
click at [1075, 471] on img "Zoom out on this image" at bounding box center [784, 400] width 1570 height 2093
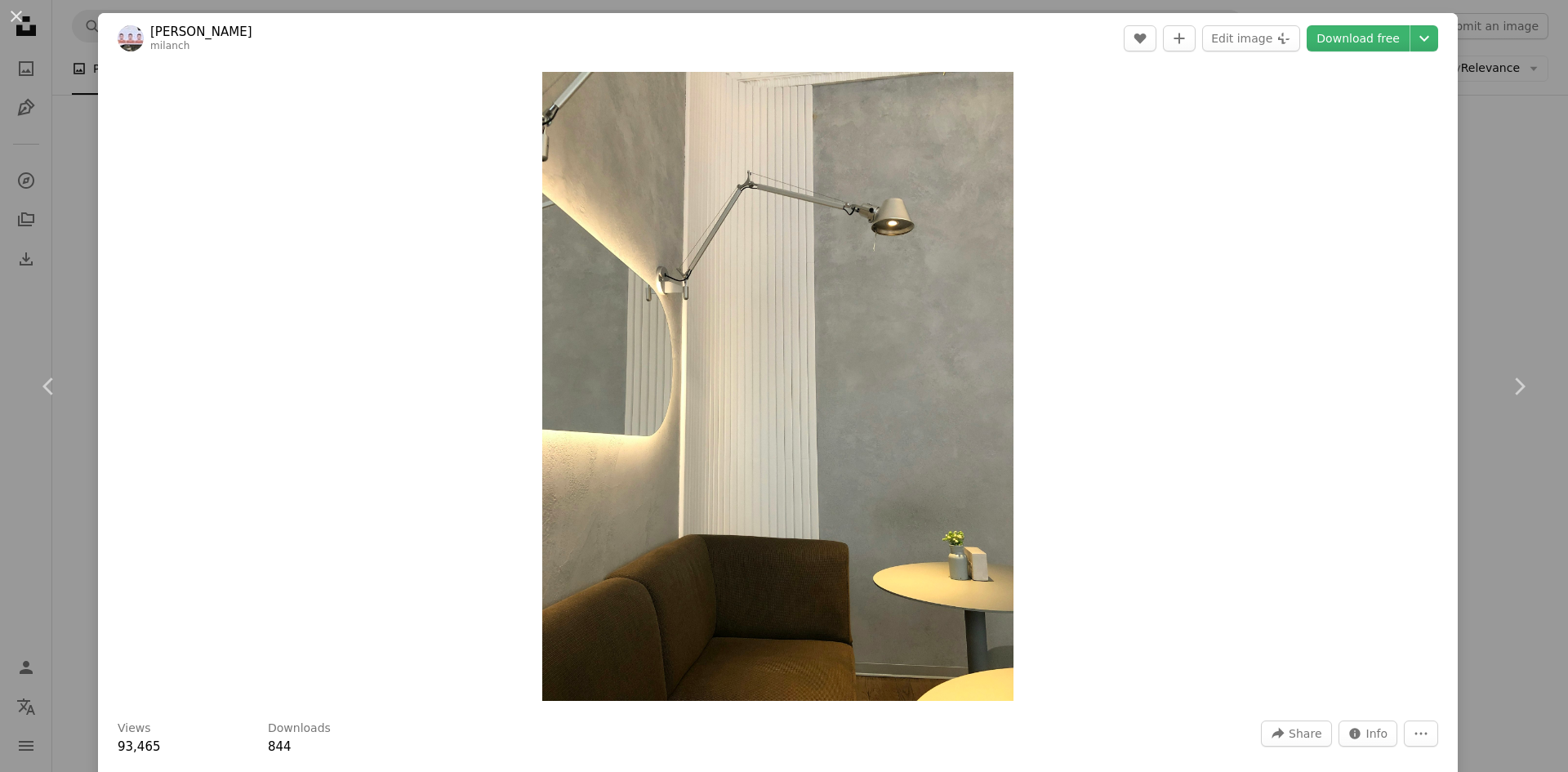
click at [1073, 461] on div "Zoom in" at bounding box center [777, 386] width 1360 height 646
click at [1498, 290] on div "An X shape Chevron left Chevron right [PERSON_NAME] milanch A heart A plus sign…" at bounding box center [784, 386] width 1568 height 772
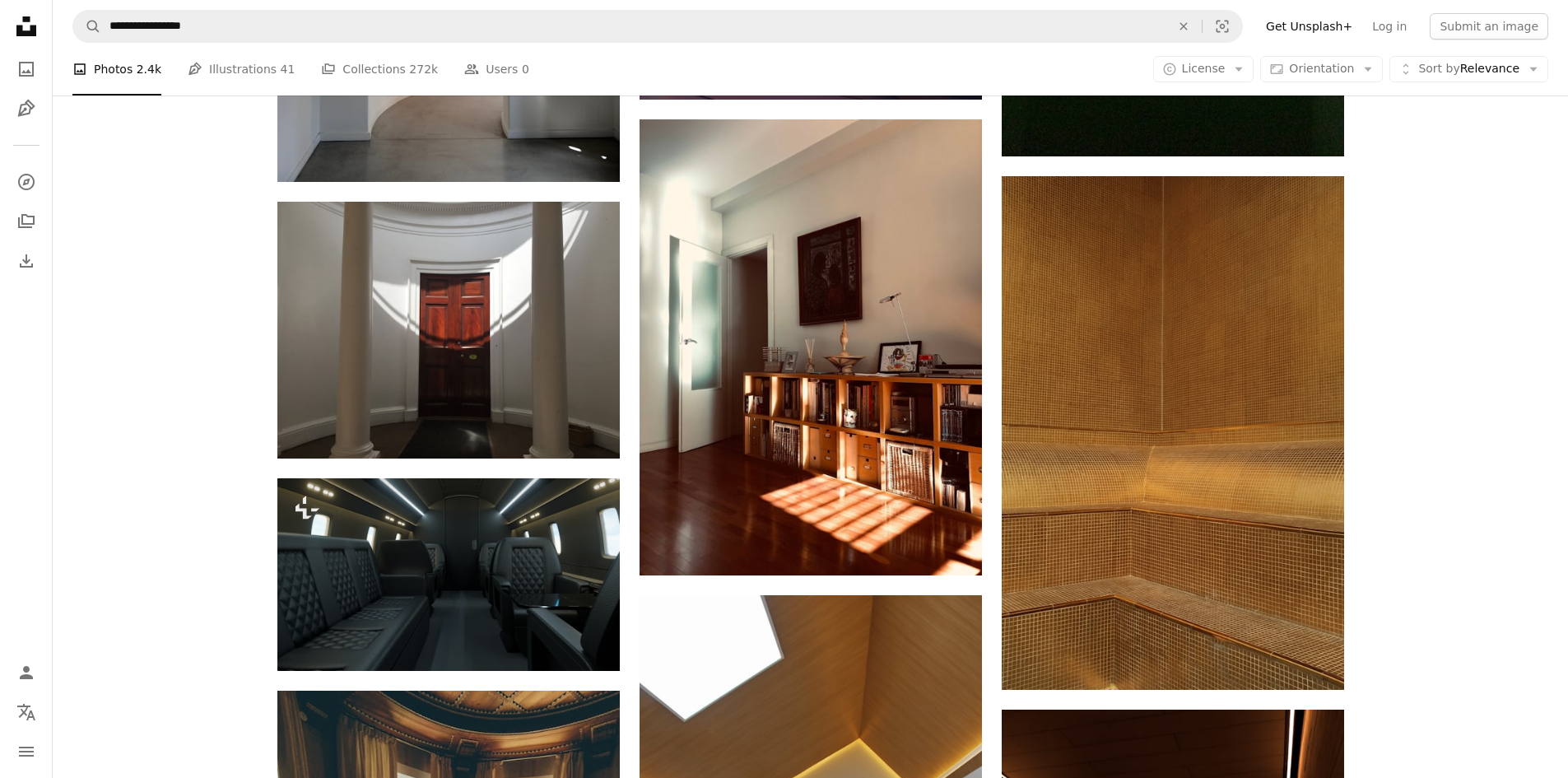
scroll to position [2055, 0]
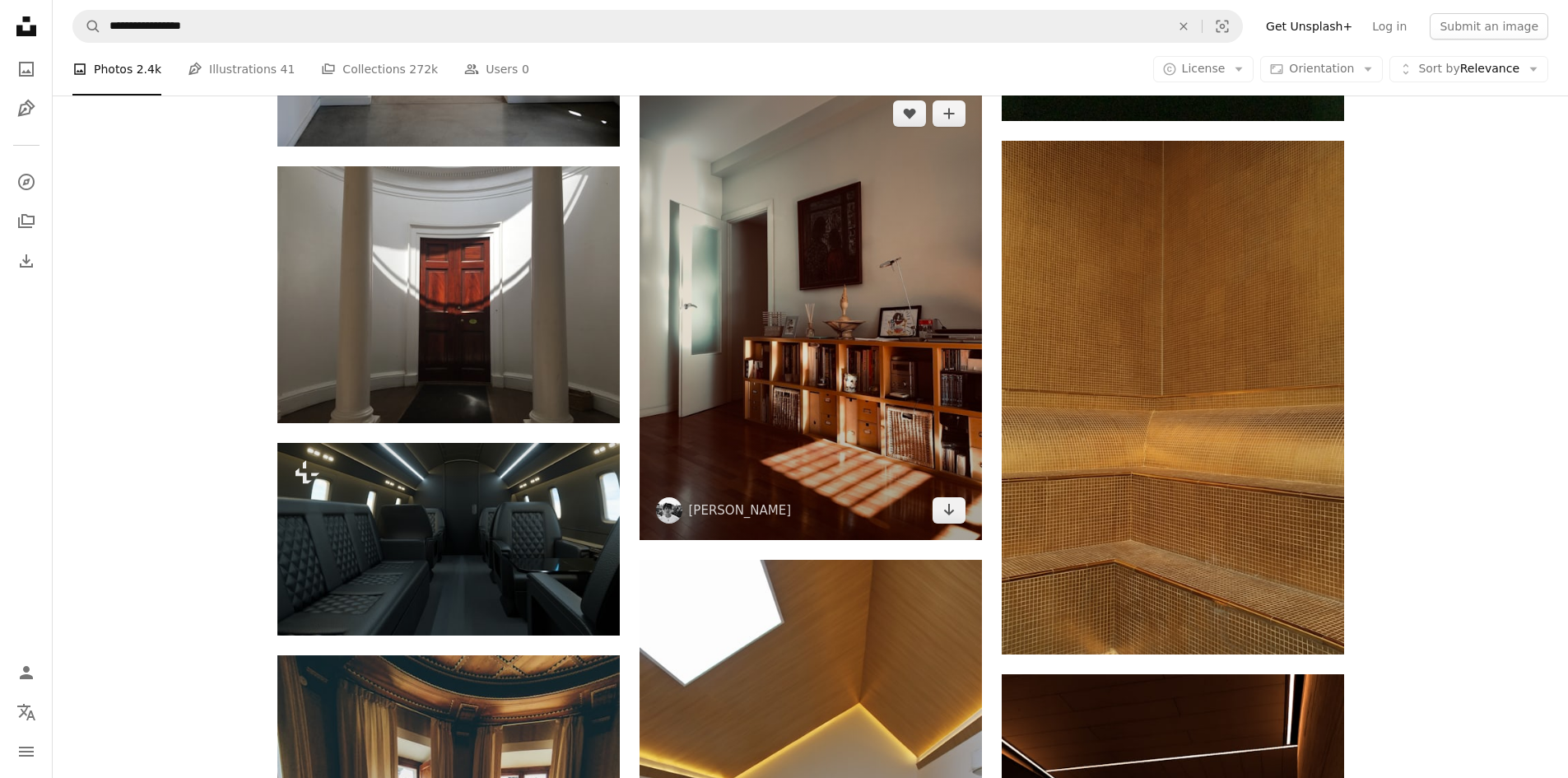
click at [843, 304] on img at bounding box center [810, 312] width 342 height 457
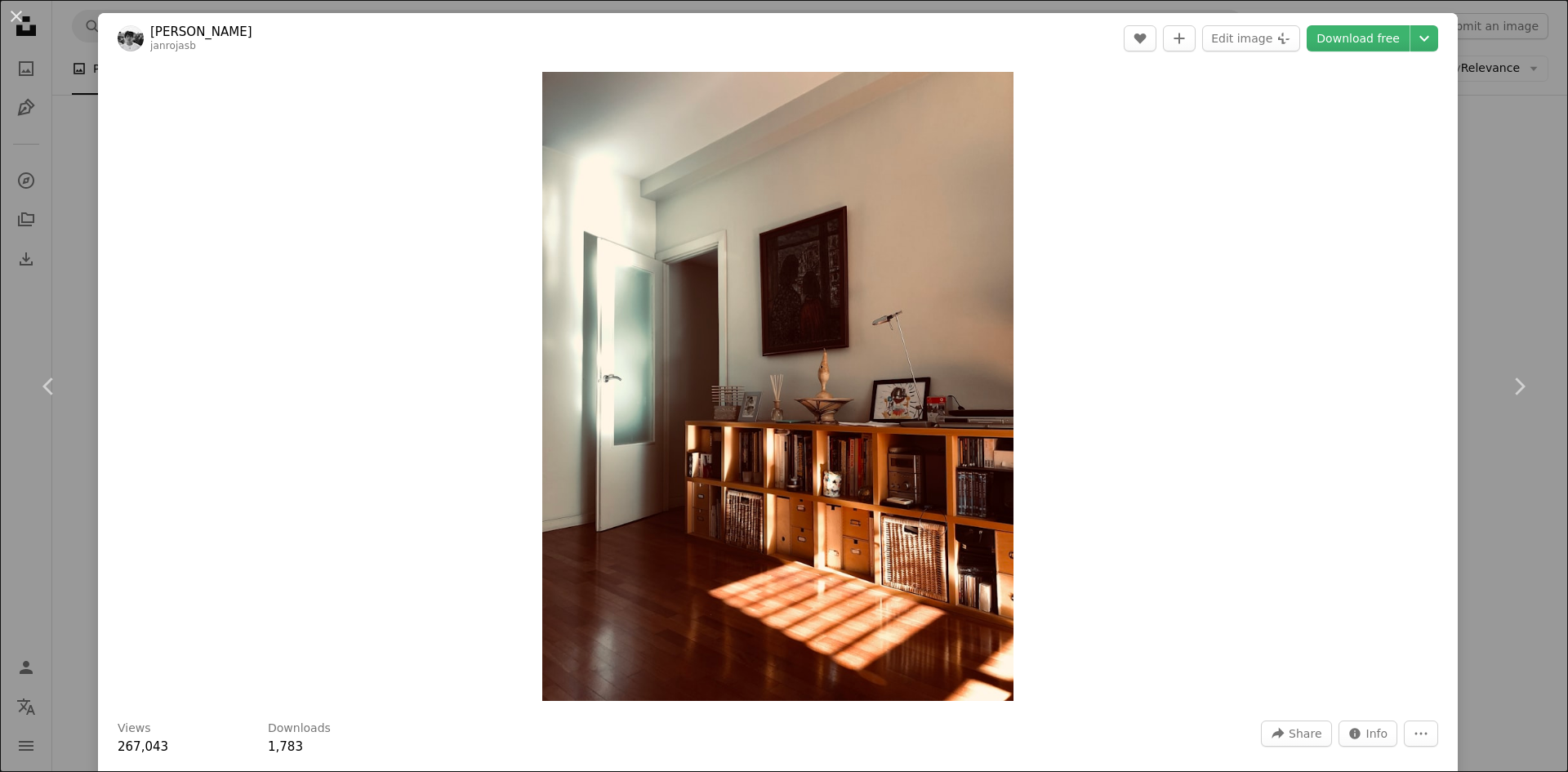
click at [1502, 255] on div "An X shape Chevron left Chevron right [PERSON_NAME] janrojasb A heart A plus si…" at bounding box center [784, 386] width 1568 height 772
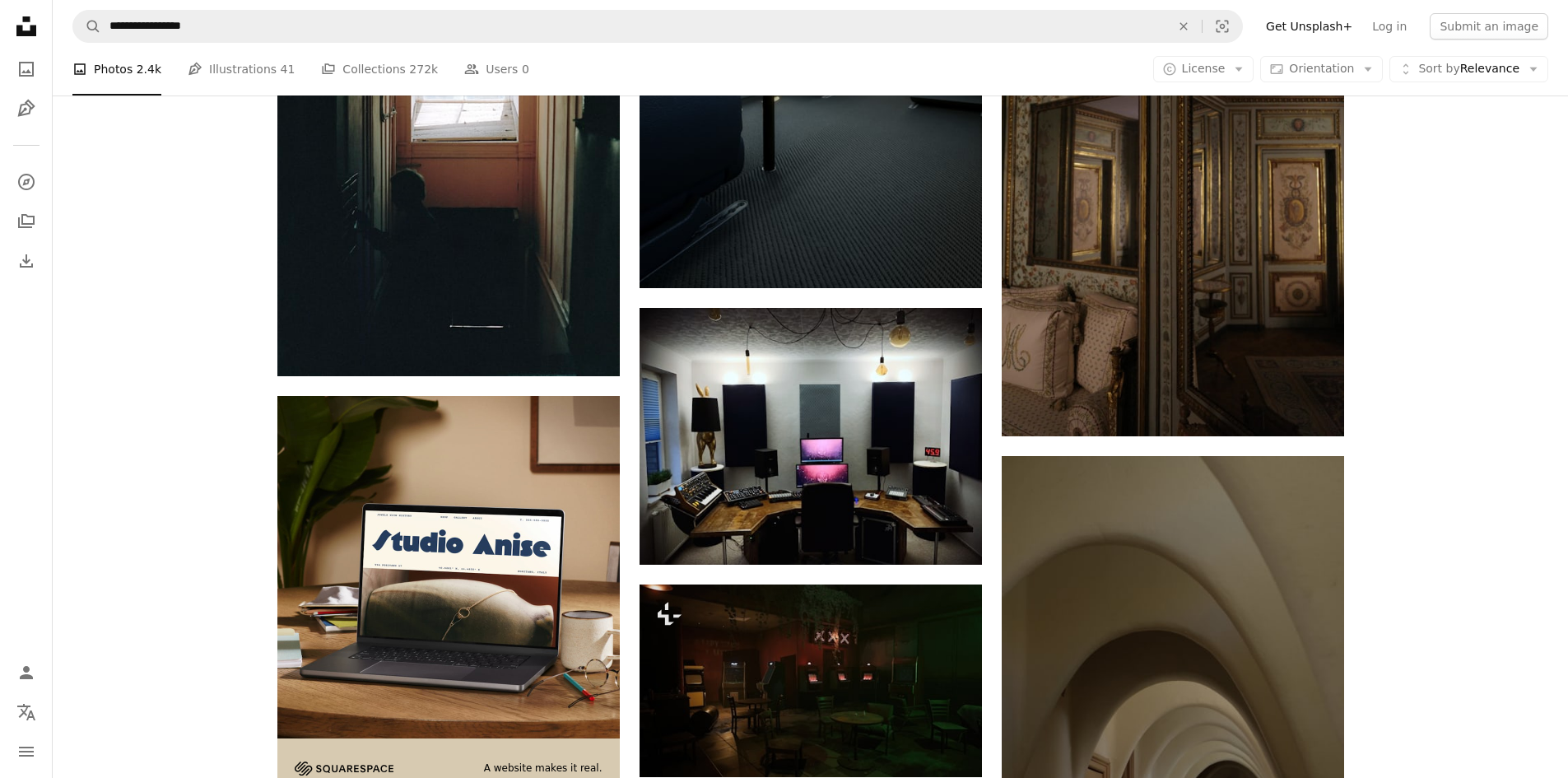
scroll to position [3537, 0]
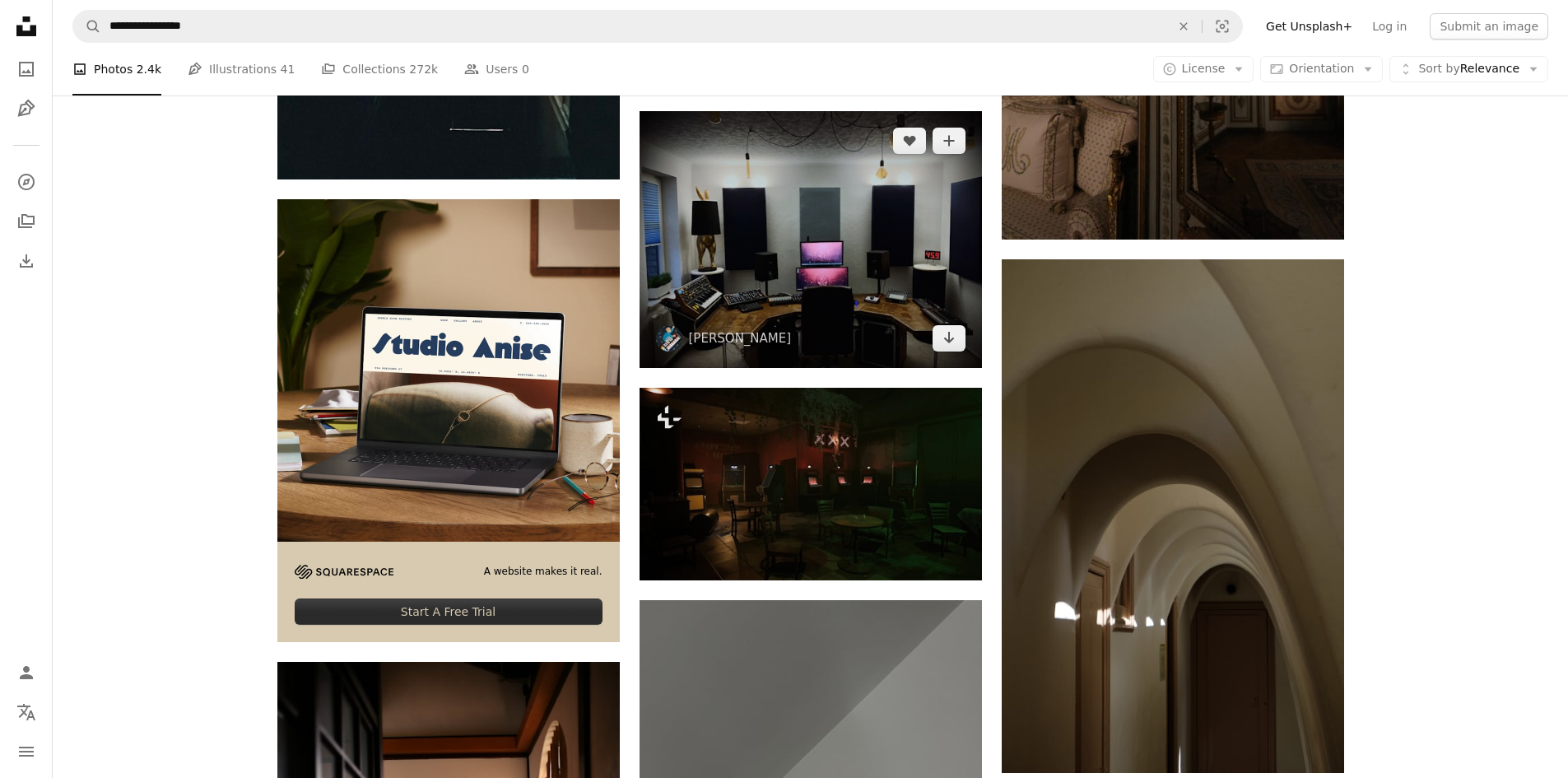
click at [830, 260] on img at bounding box center [810, 239] width 342 height 257
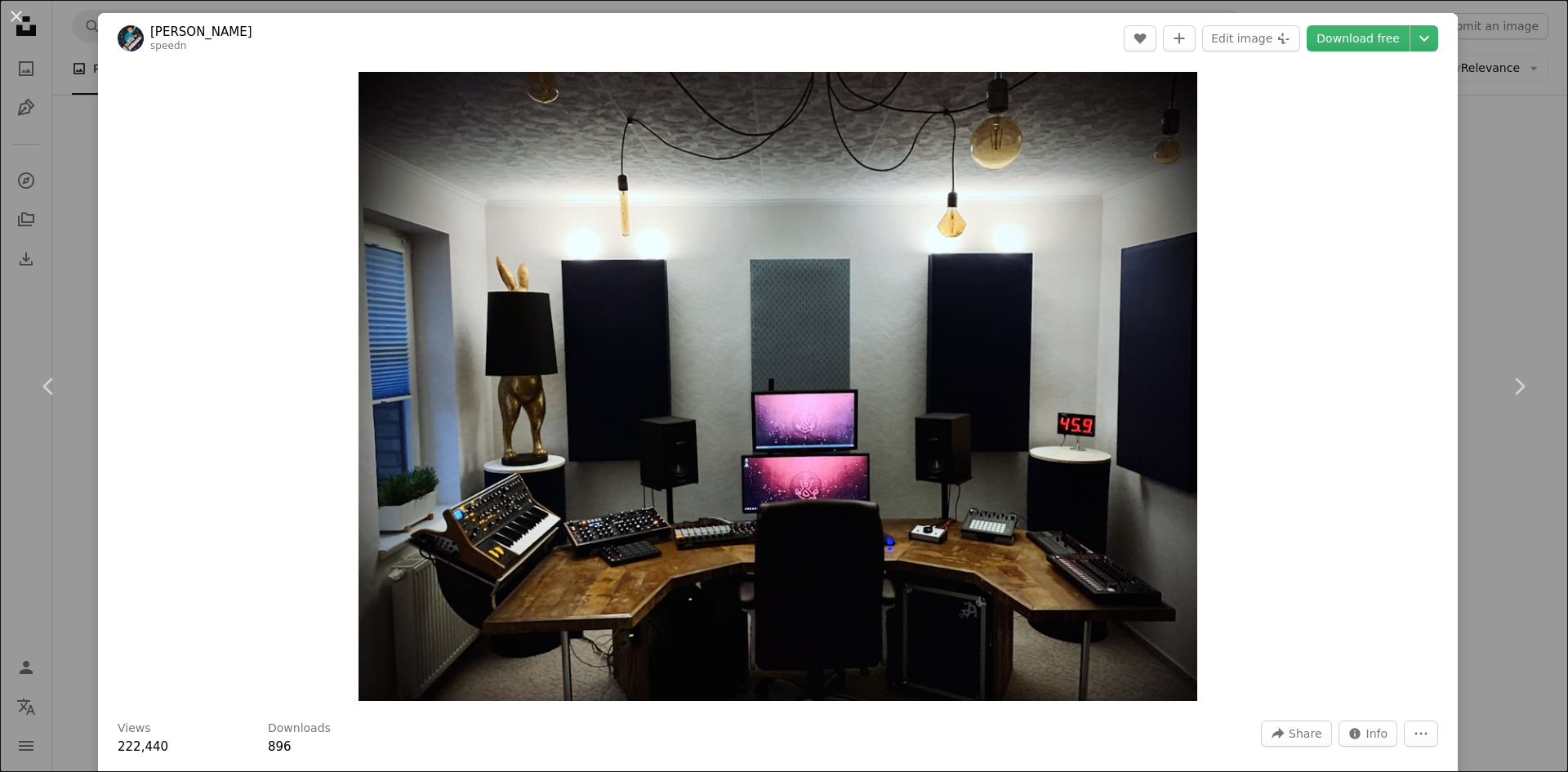
click at [1455, 265] on div "An X shape Chevron left Chevron right [PERSON_NAME] speedn A heart A plus sign …" at bounding box center [784, 386] width 1568 height 772
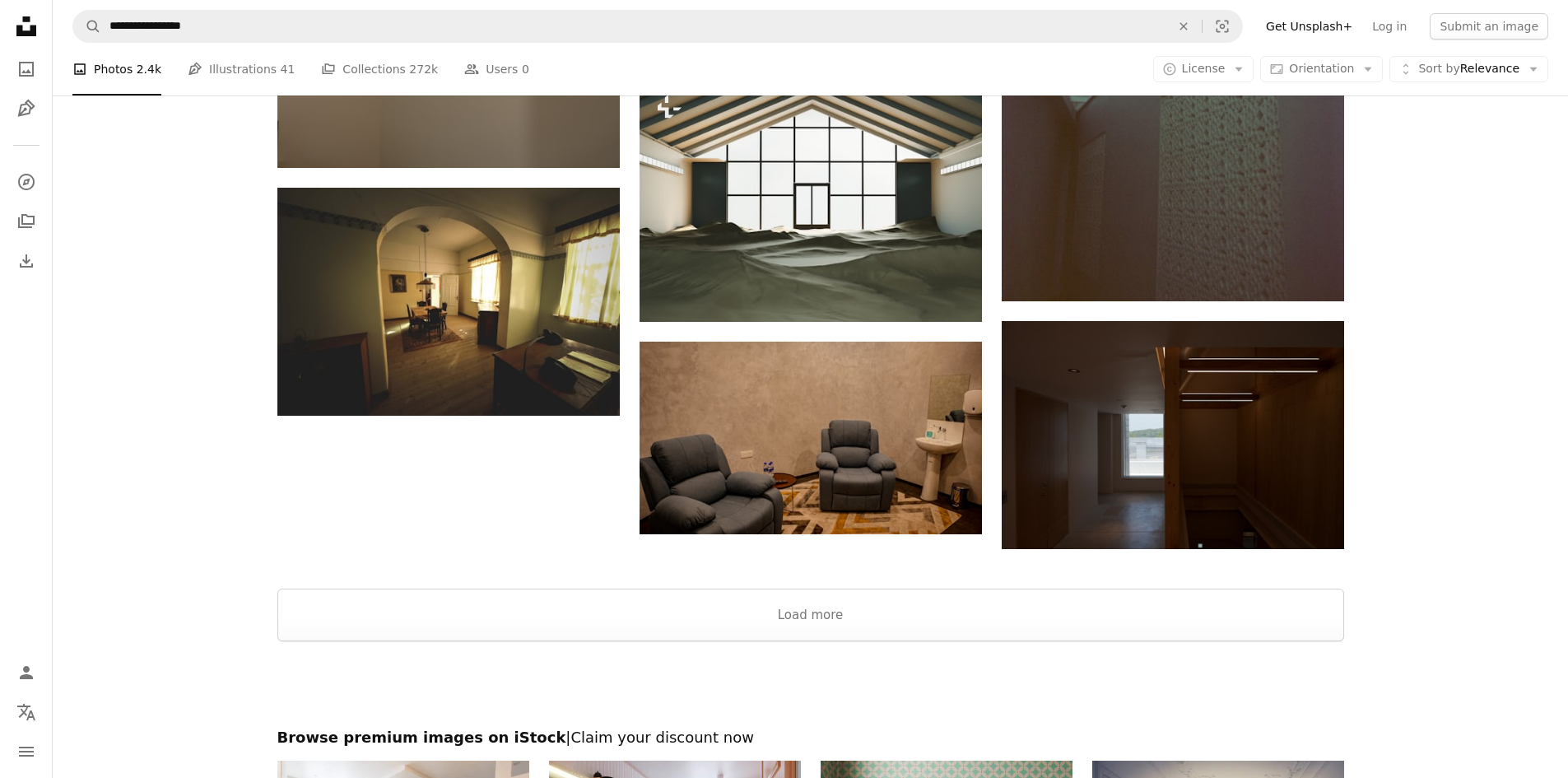
scroll to position [5318, 0]
